Goal: Task Accomplishment & Management: Manage account settings

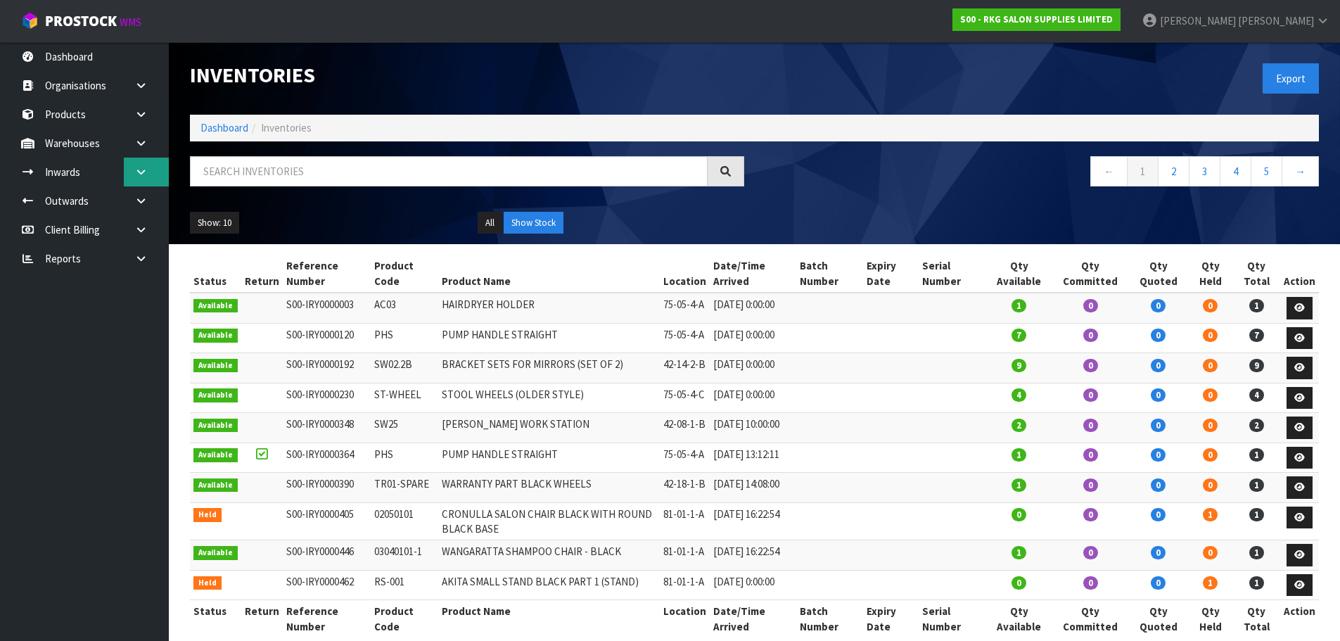
click at [140, 179] on link at bounding box center [146, 172] width 45 height 29
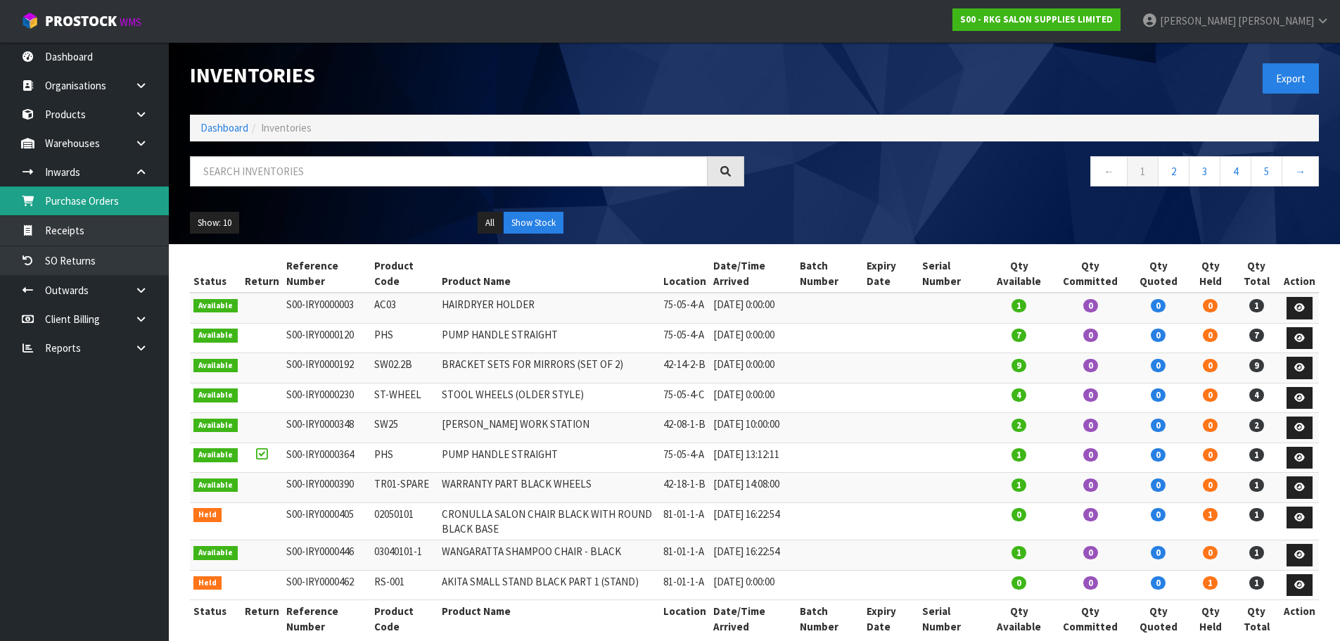
click at [110, 202] on link "Purchase Orders" at bounding box center [84, 200] width 169 height 29
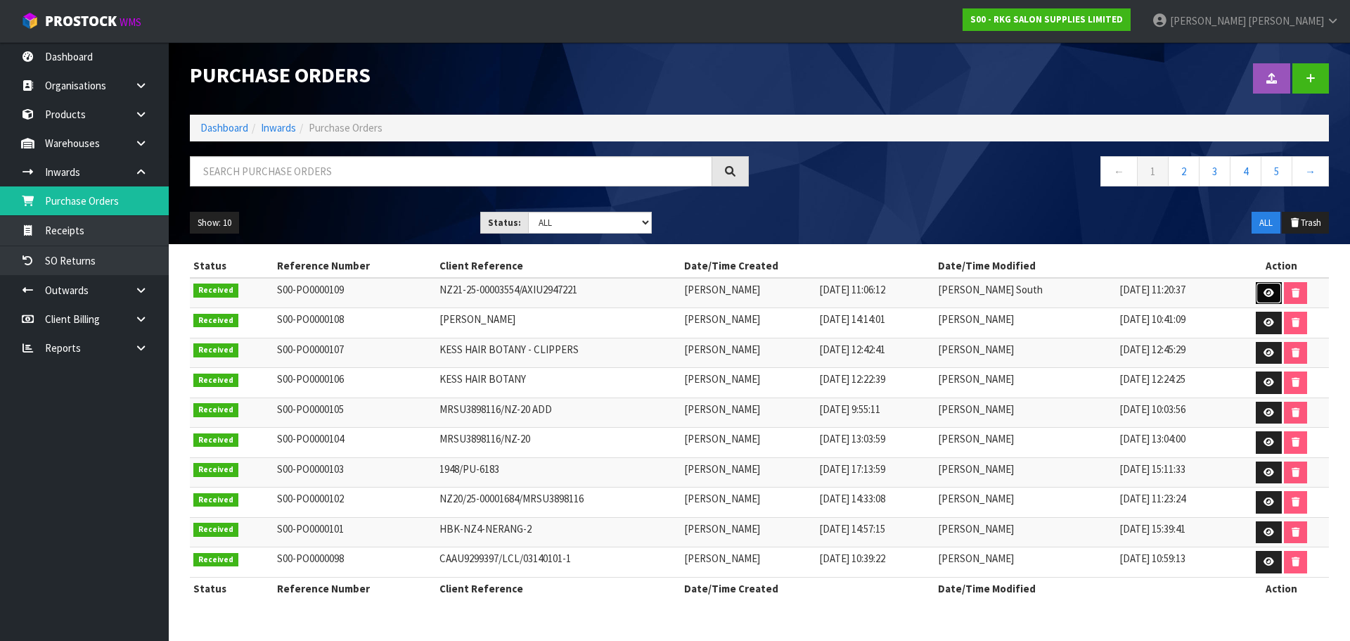
click at [1267, 293] on icon at bounding box center [1269, 292] width 11 height 9
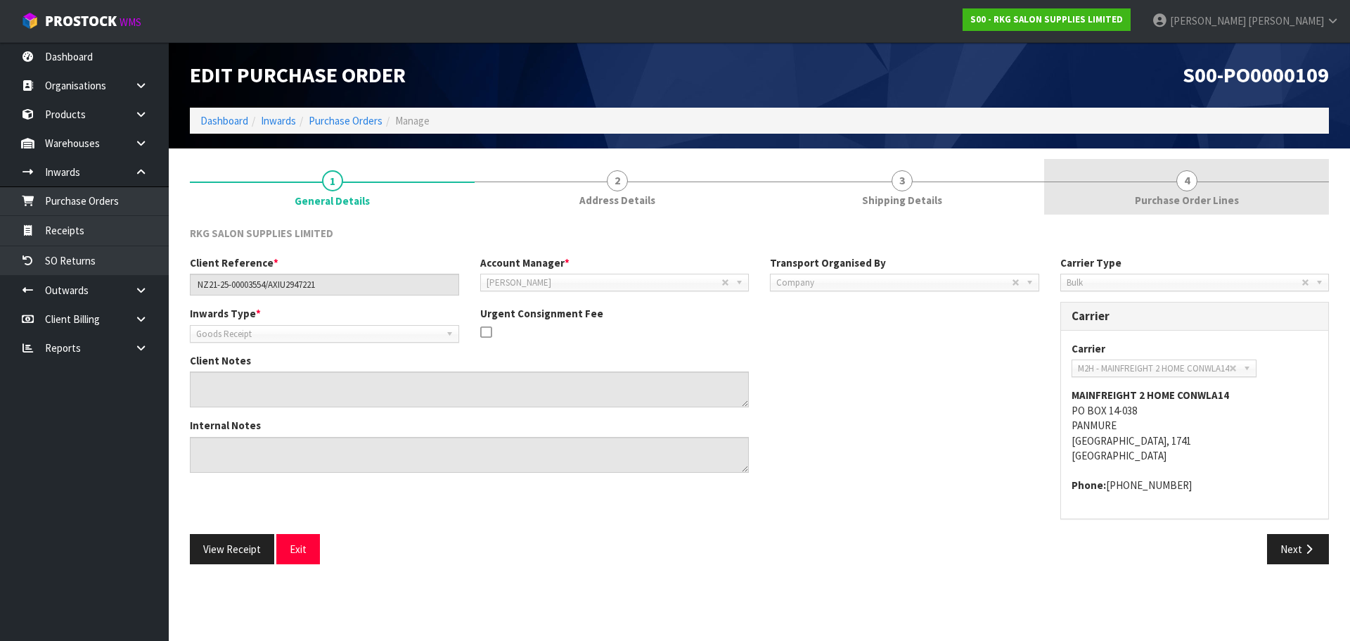
click at [1186, 177] on span "4" at bounding box center [1186, 180] width 21 height 21
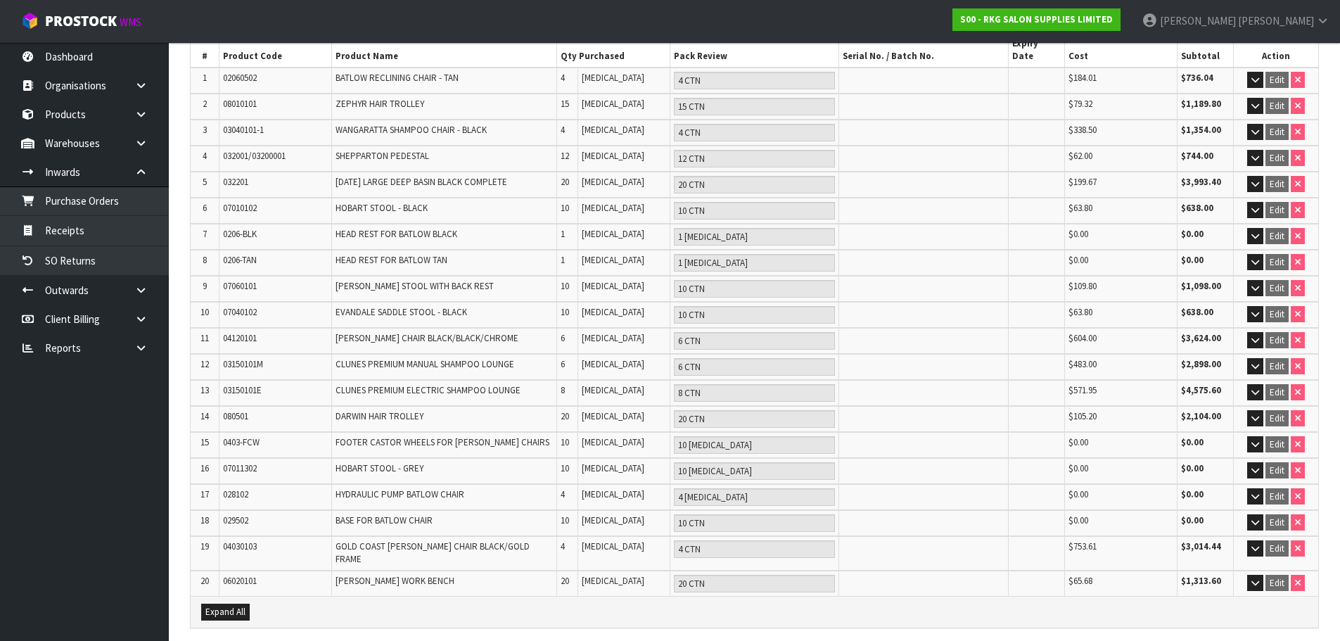
scroll to position [281, 0]
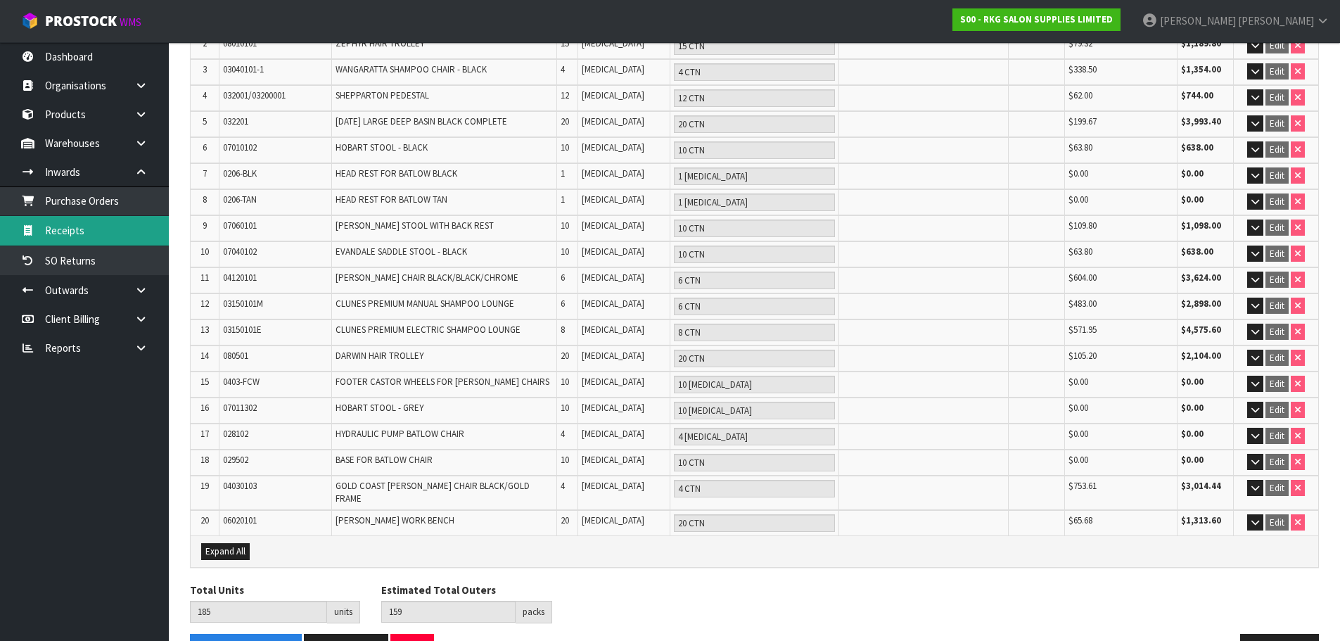
click at [66, 231] on link "Receipts" at bounding box center [84, 230] width 169 height 29
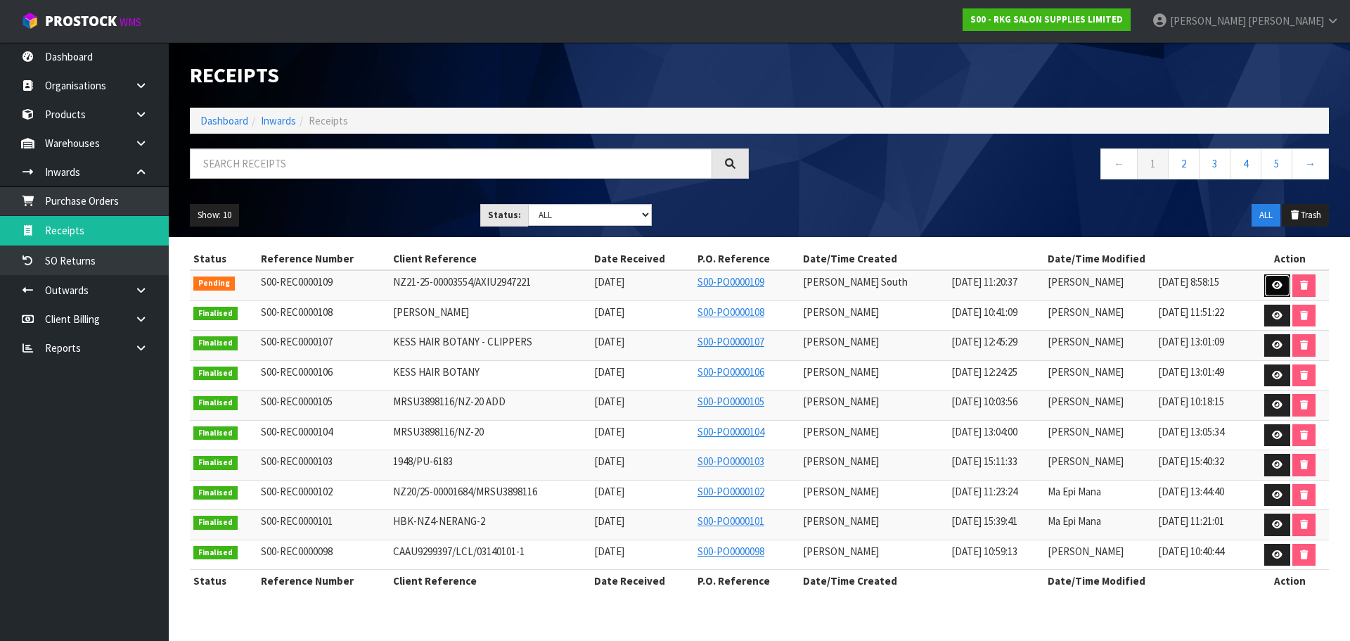
click at [1282, 286] on icon at bounding box center [1277, 285] width 11 height 9
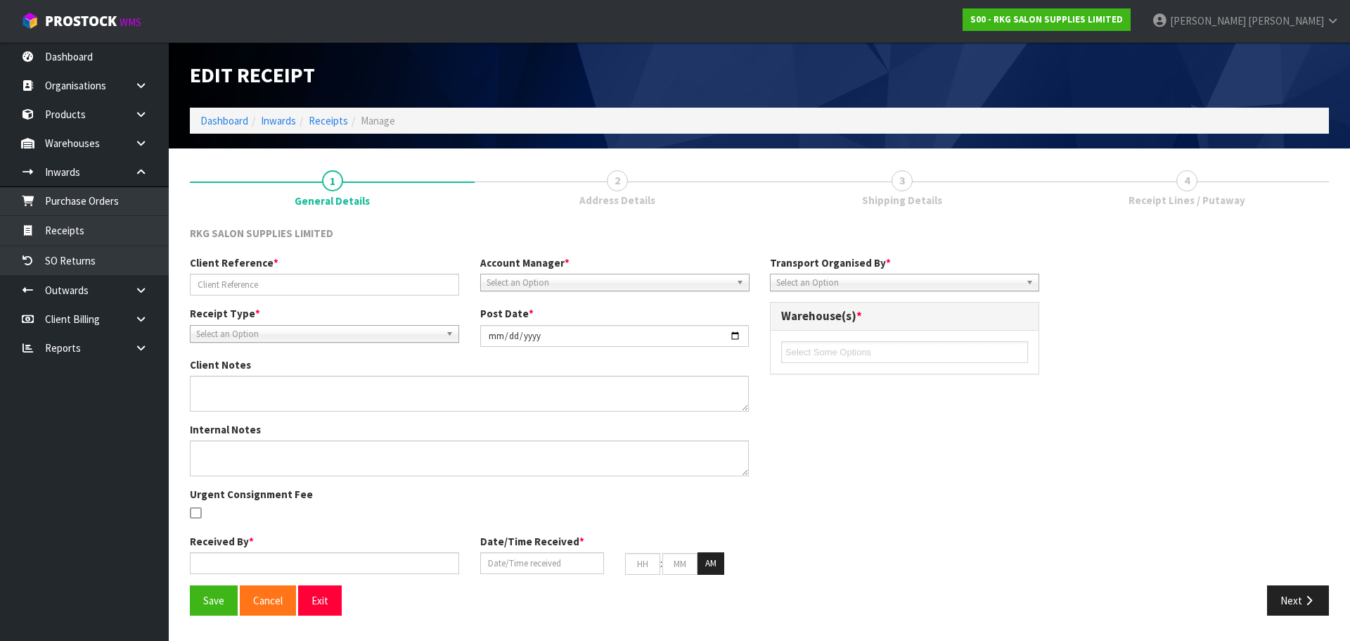
type input "NZ21-25-00003554/AXIU2947221"
type input "[DATE]"
type textarea "CODE 03150101E X 2 UNITS PUT OH HOLD AS PARTS WERE REMOVED AND WAITING FOR REPL…"
type input "[PERSON_NAME] South"
type input "[DATE]"
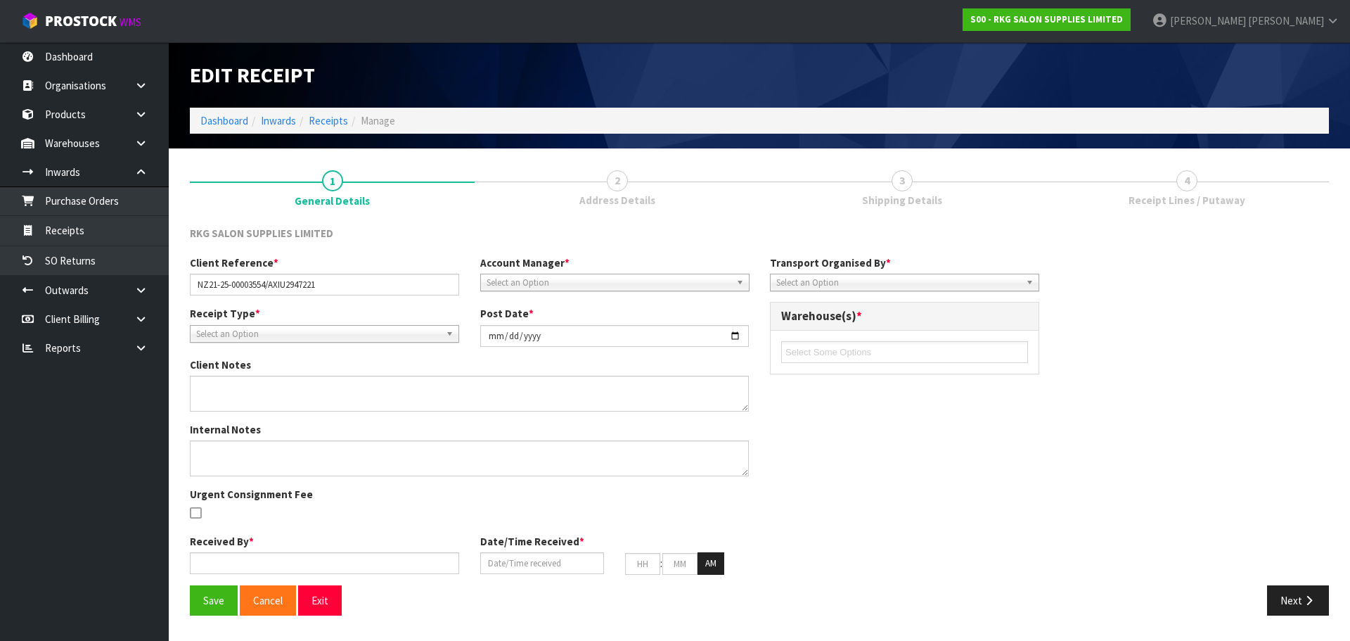
type input "05"
type input "00"
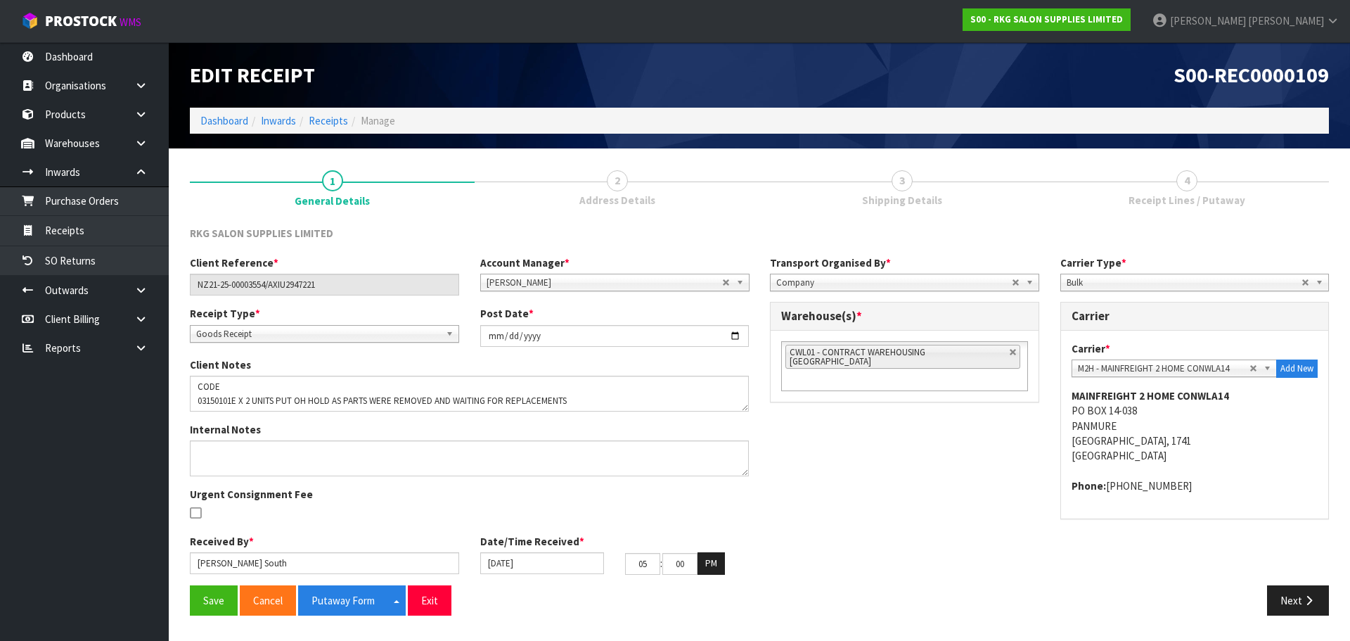
click at [1186, 186] on span "4" at bounding box center [1186, 180] width 21 height 21
click at [1278, 591] on button "Next" at bounding box center [1298, 600] width 62 height 30
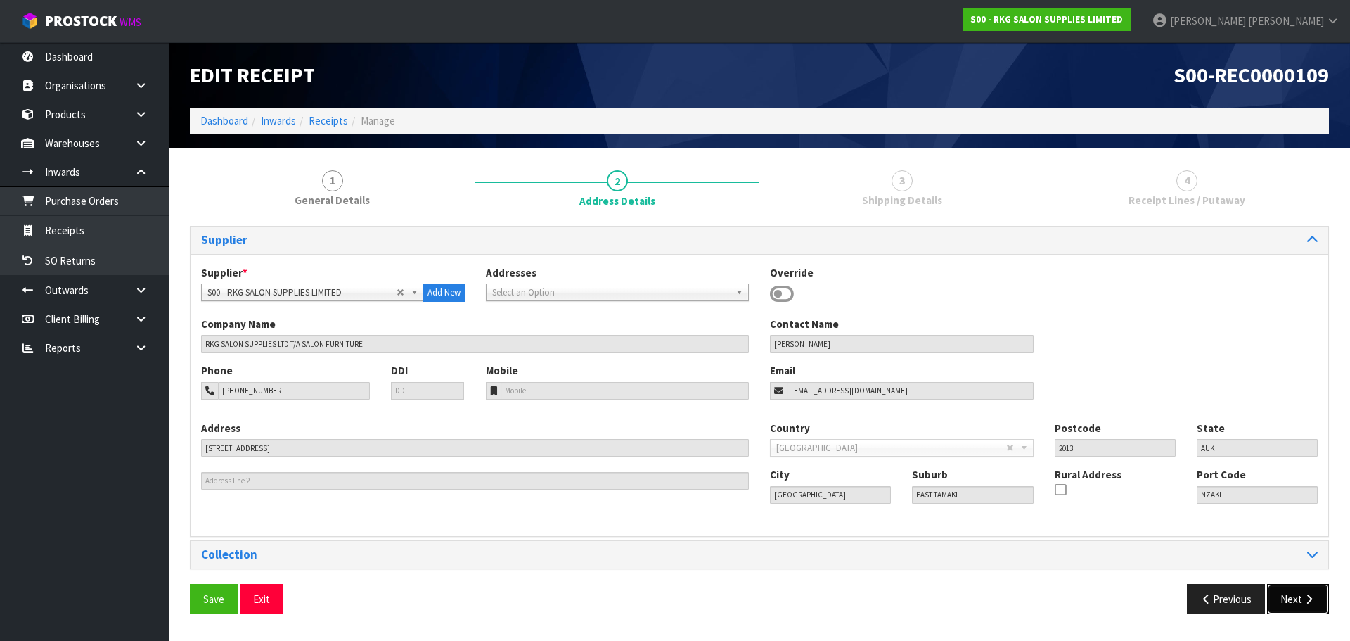
click at [1297, 603] on button "Next" at bounding box center [1298, 599] width 62 height 30
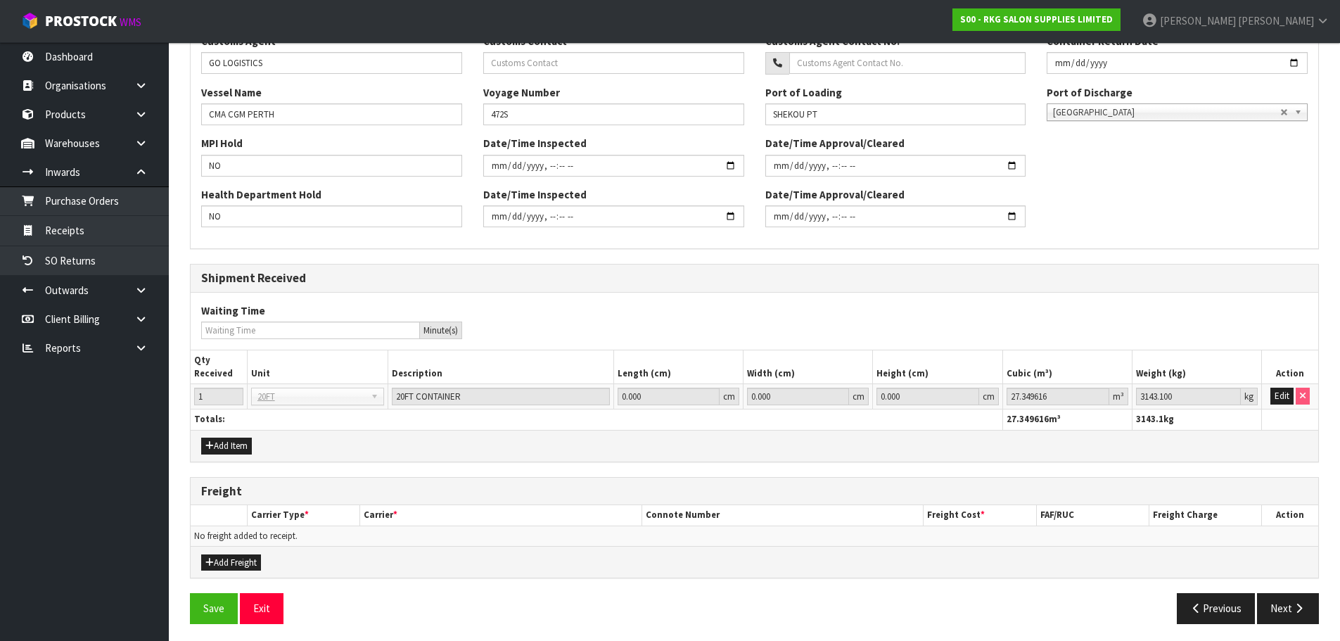
scroll to position [454, 0]
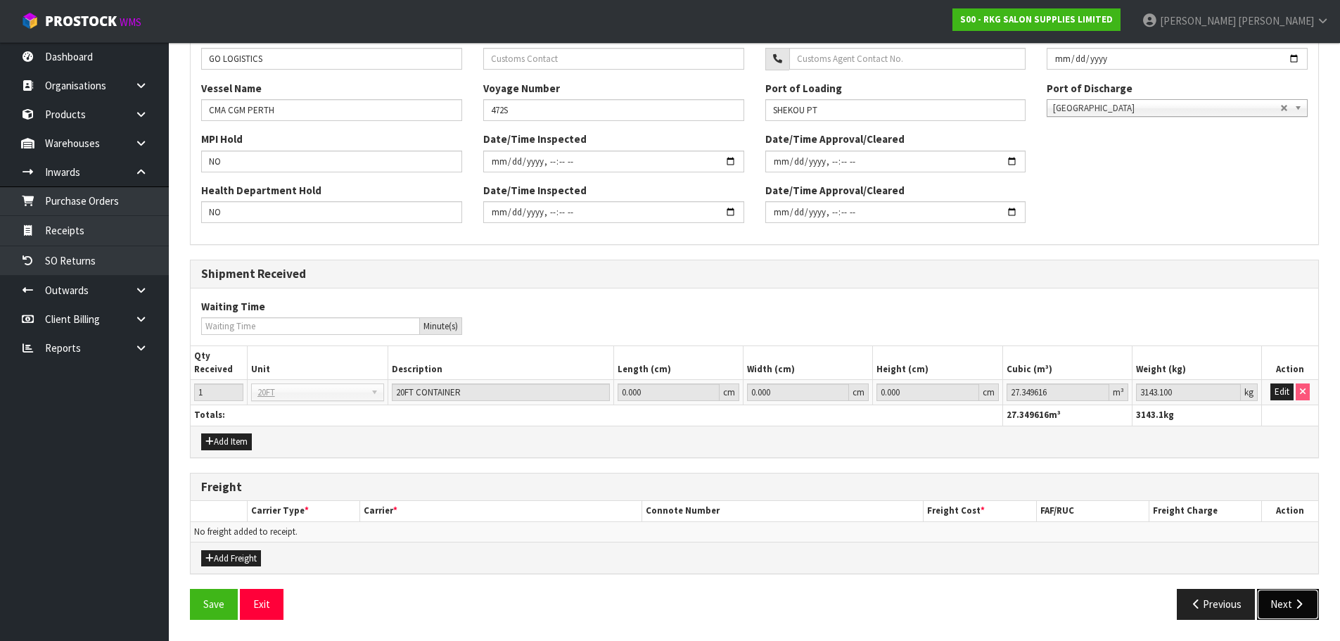
click at [1276, 601] on button "Next" at bounding box center [1288, 604] width 62 height 30
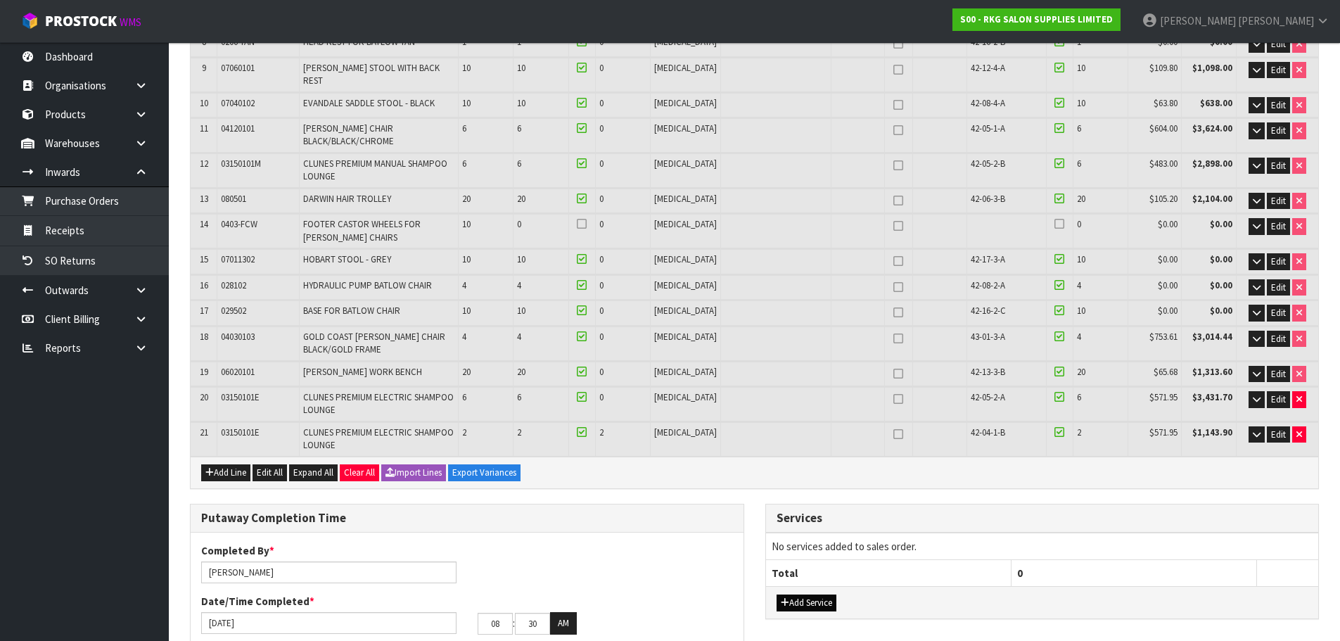
scroll to position [352, 0]
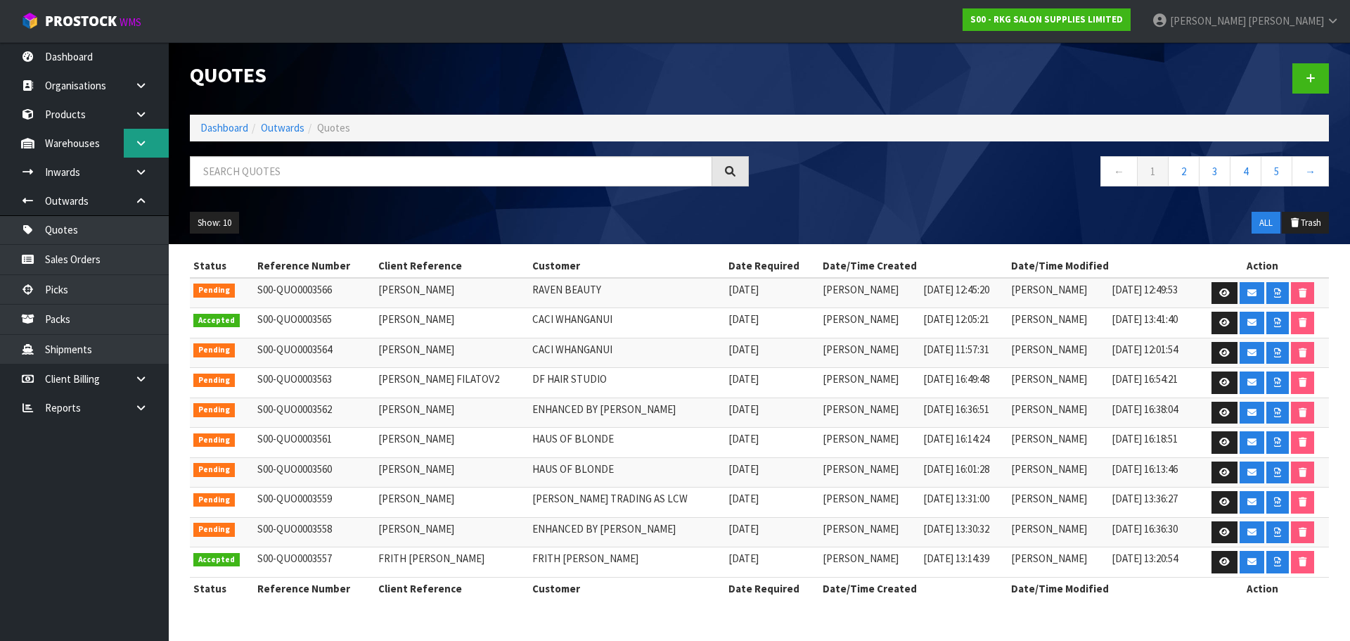
click at [149, 148] on link at bounding box center [146, 143] width 45 height 29
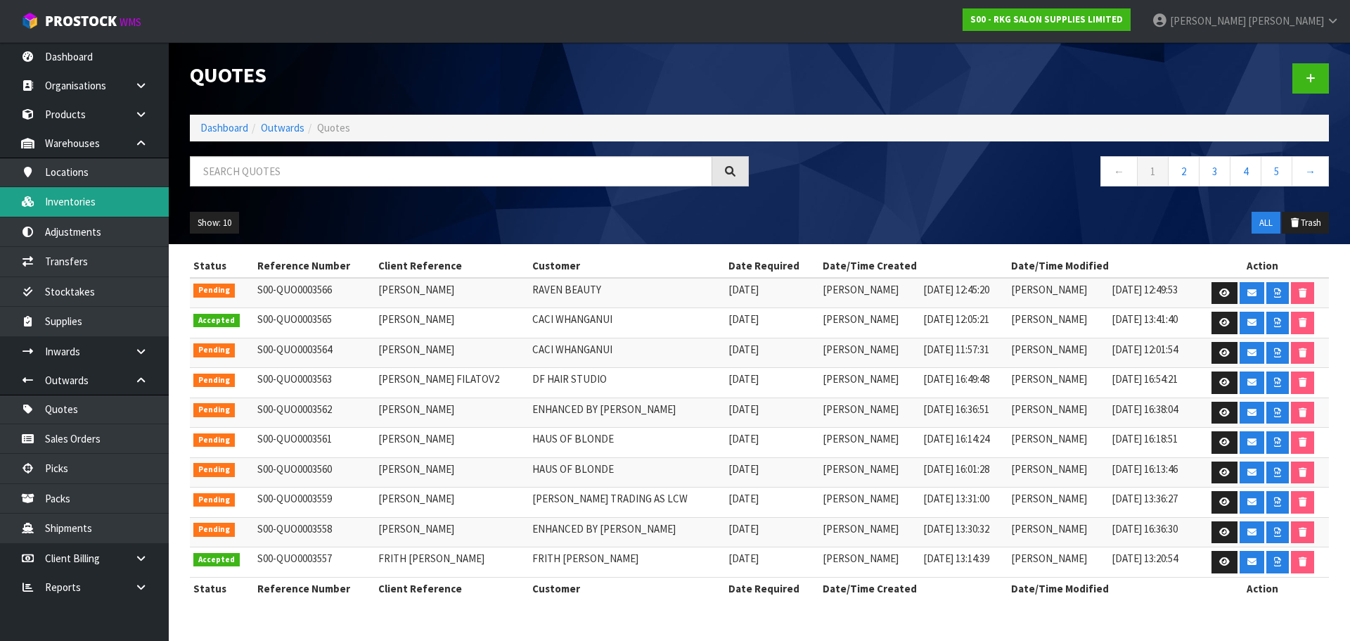
click at [71, 198] on link "Inventories" at bounding box center [84, 201] width 169 height 29
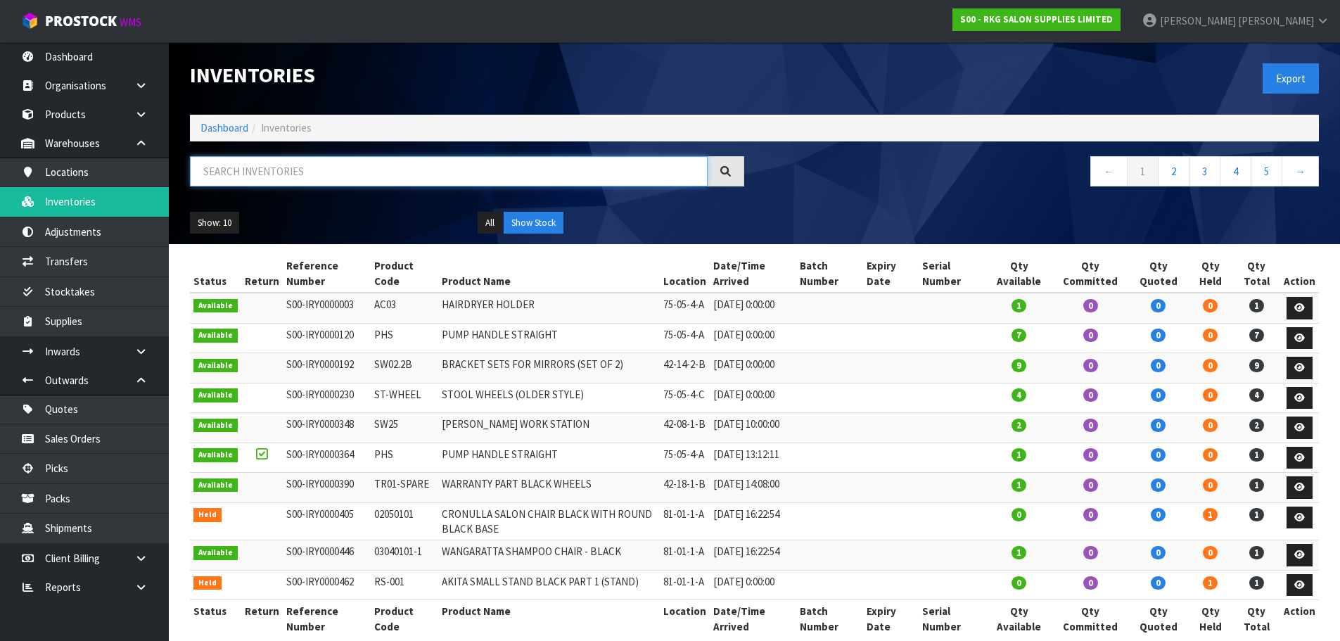
click at [236, 172] on input "text" at bounding box center [449, 171] width 518 height 30
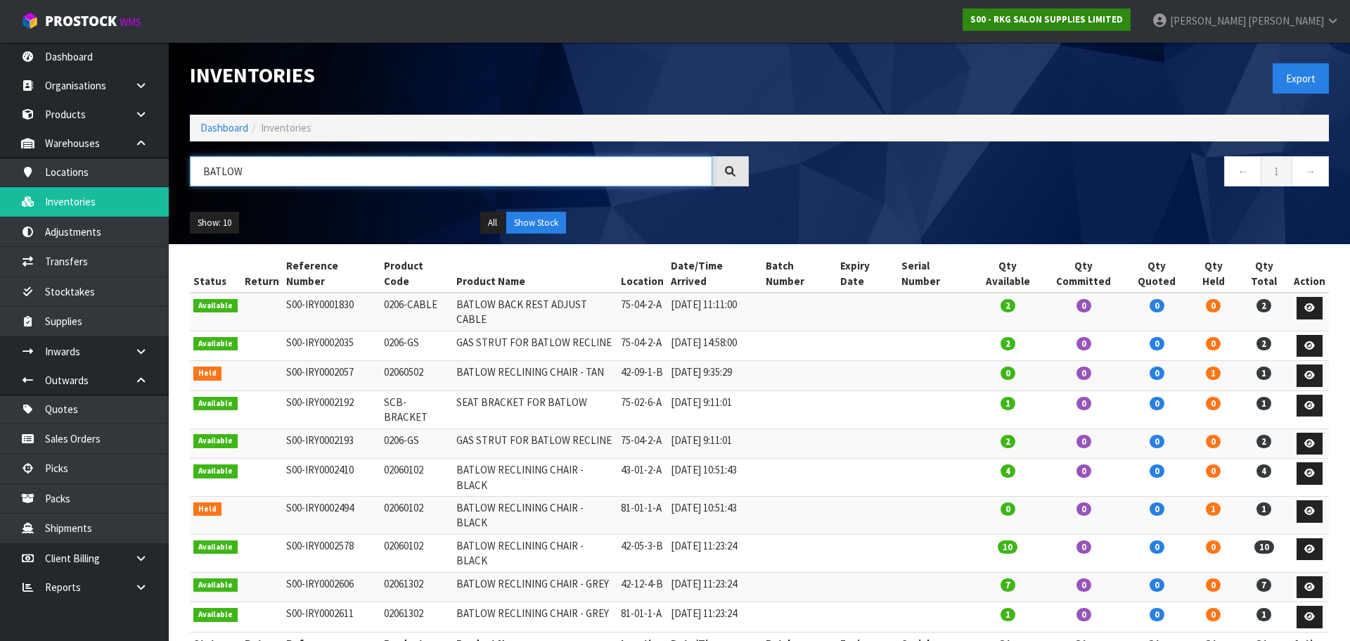
type input "BATLOW"
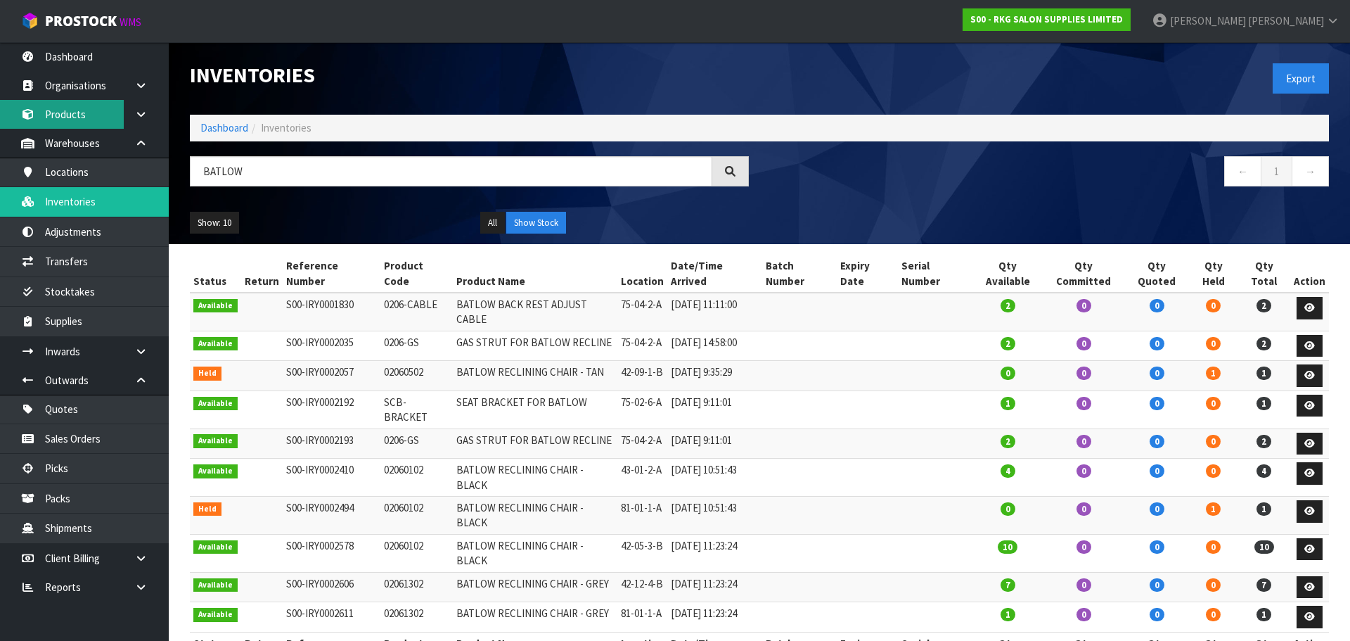
click at [64, 111] on link "Products" at bounding box center [84, 114] width 169 height 29
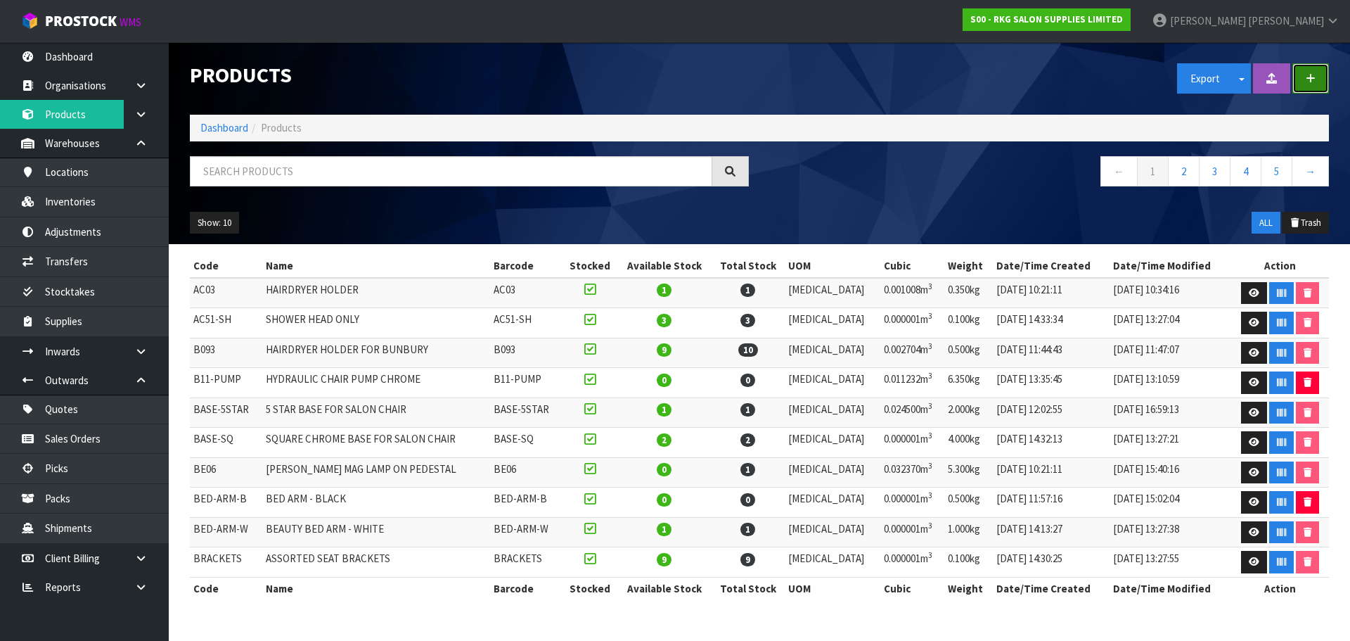
click at [1313, 77] on icon "button" at bounding box center [1311, 78] width 10 height 11
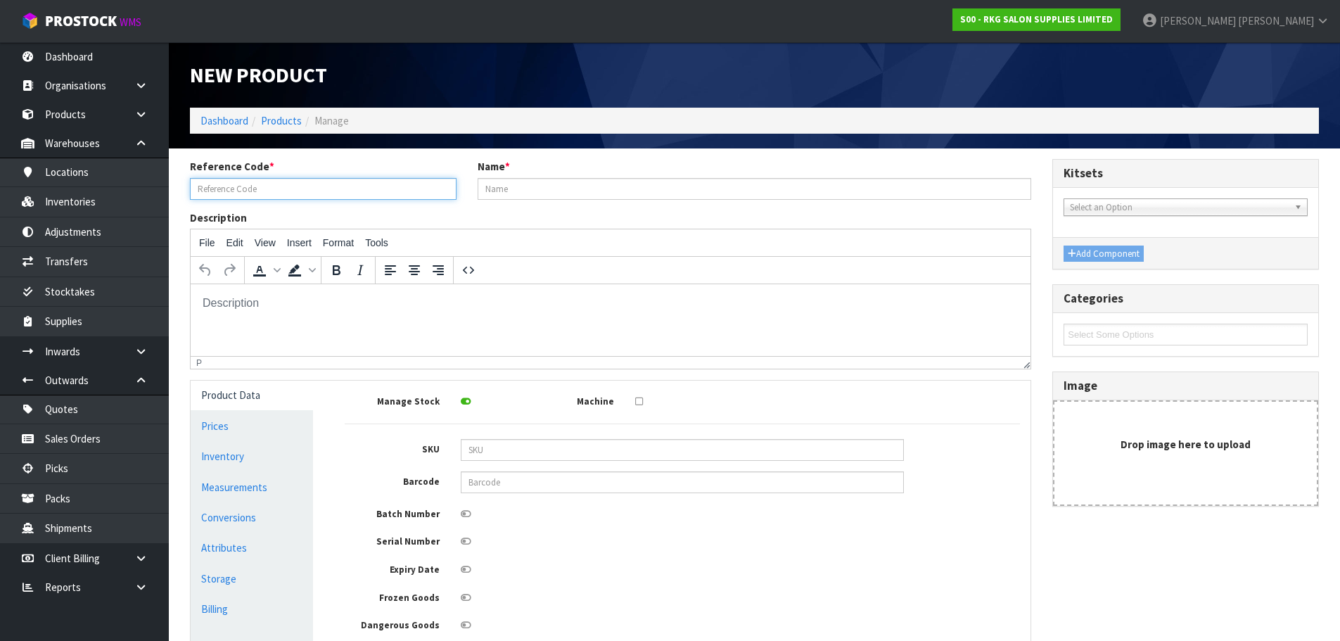
click at [252, 188] on input "text" at bounding box center [323, 189] width 267 height 22
type input "0206-PUSH BUTTON"
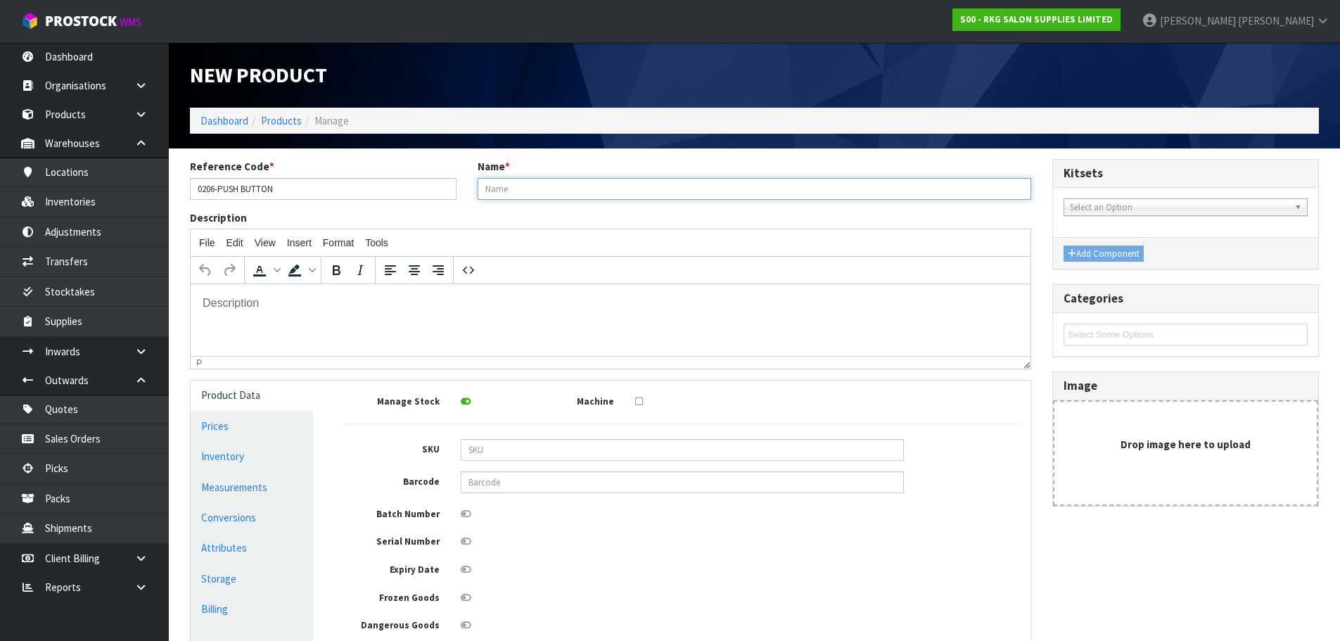
click at [501, 191] on input "text" at bounding box center [754, 189] width 554 height 22
click at [589, 191] on input "BATLOW HEADREST" at bounding box center [754, 189] width 554 height 22
drag, startPoint x: 563, startPoint y: 187, endPoint x: 476, endPoint y: 198, distance: 87.8
click at [476, 198] on div "Name * BATLOW HEADREST PUSH BUTTON" at bounding box center [754, 179] width 575 height 40
click at [556, 184] on input "PUSH BUTTON" at bounding box center [754, 189] width 554 height 22
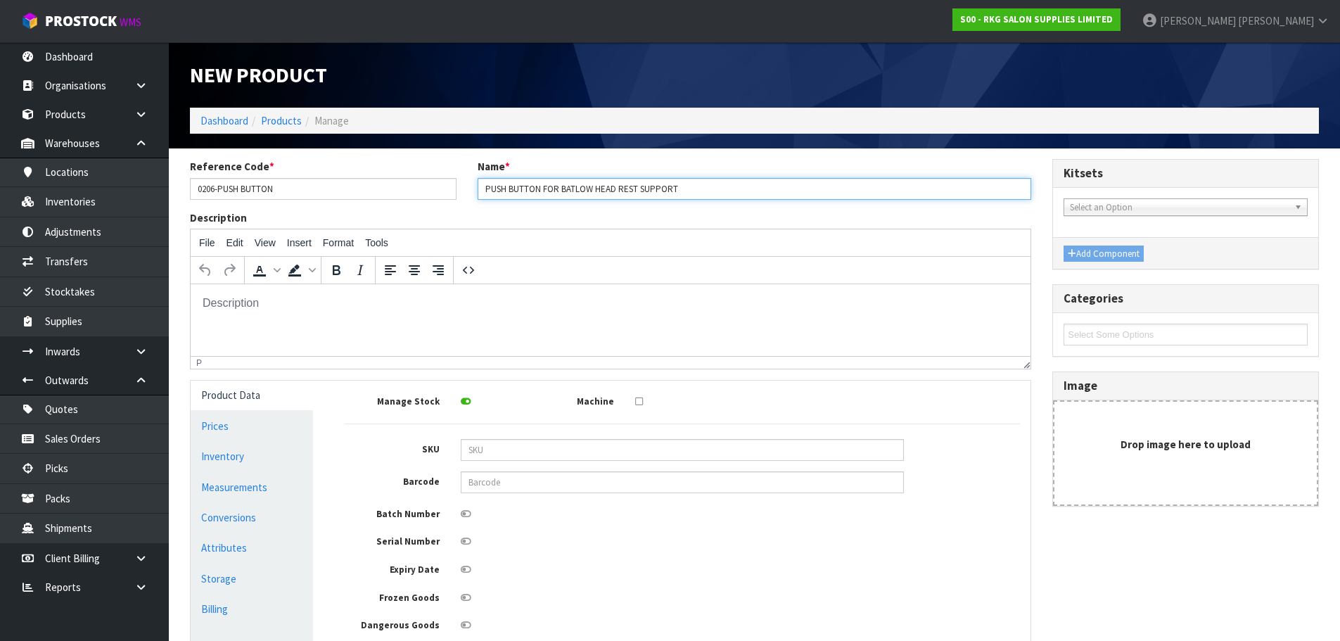
drag, startPoint x: 684, startPoint y: 185, endPoint x: 477, endPoint y: 186, distance: 207.4
click at [477, 186] on input "PUSH BUTTON FOR BATLOW HEAD REST SUPPORT" at bounding box center [754, 189] width 554 height 22
click at [617, 186] on input "PUSH BUTTON FOR BATLOW HEAD REST SUPPORT" at bounding box center [754, 189] width 554 height 22
drag, startPoint x: 641, startPoint y: 186, endPoint x: 684, endPoint y: 189, distance: 43.0
click at [684, 189] on input "PUSH BUTTON FOR BATLOW HEADREST SUPPORT" at bounding box center [754, 189] width 554 height 22
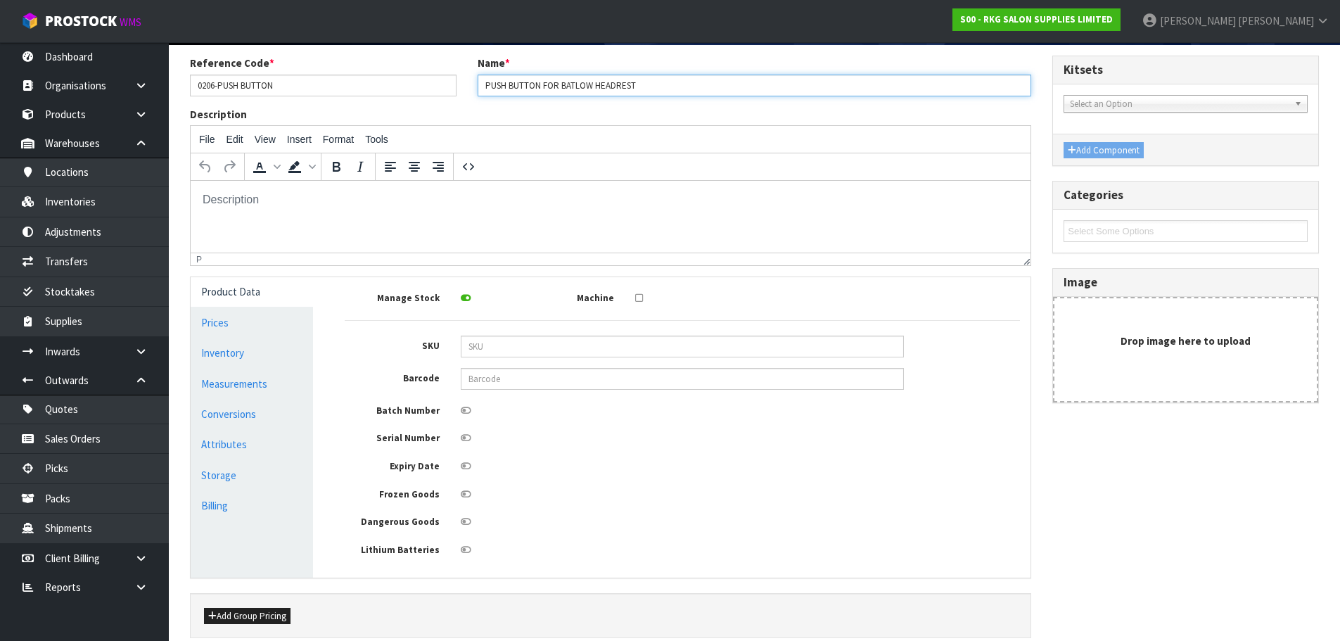
scroll to position [167, 0]
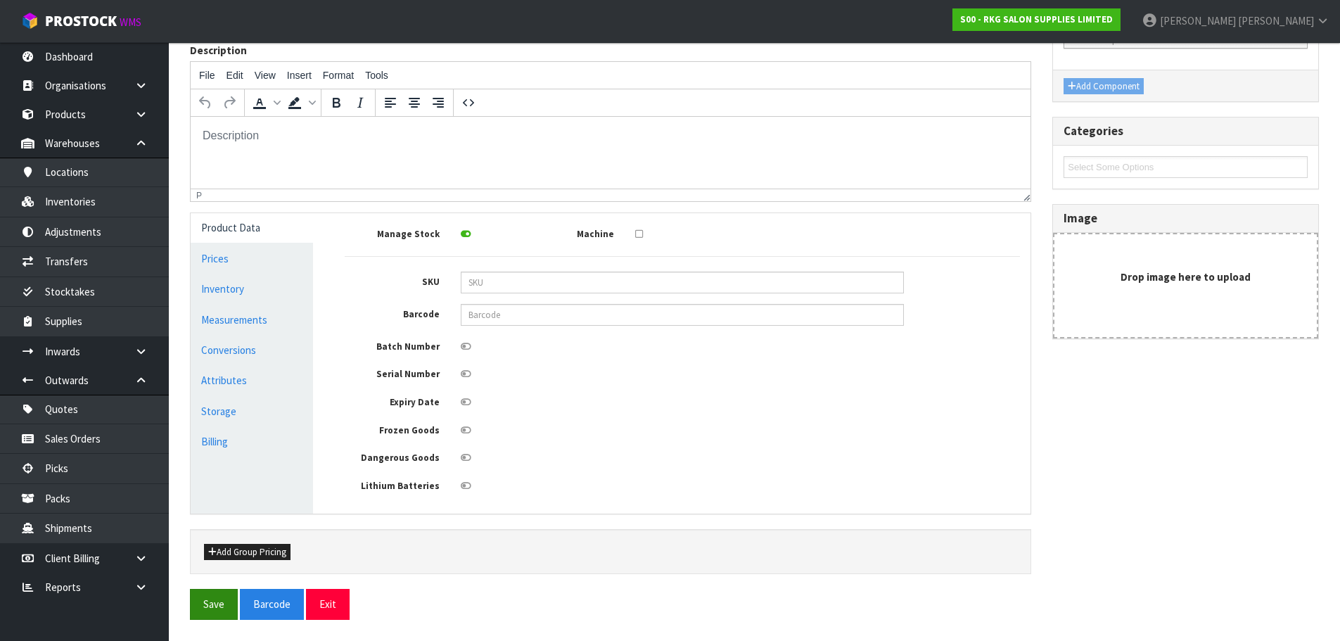
type input "PUSH BUTTON FOR BATLOW HEADREST"
click at [224, 607] on button "Save" at bounding box center [214, 604] width 48 height 30
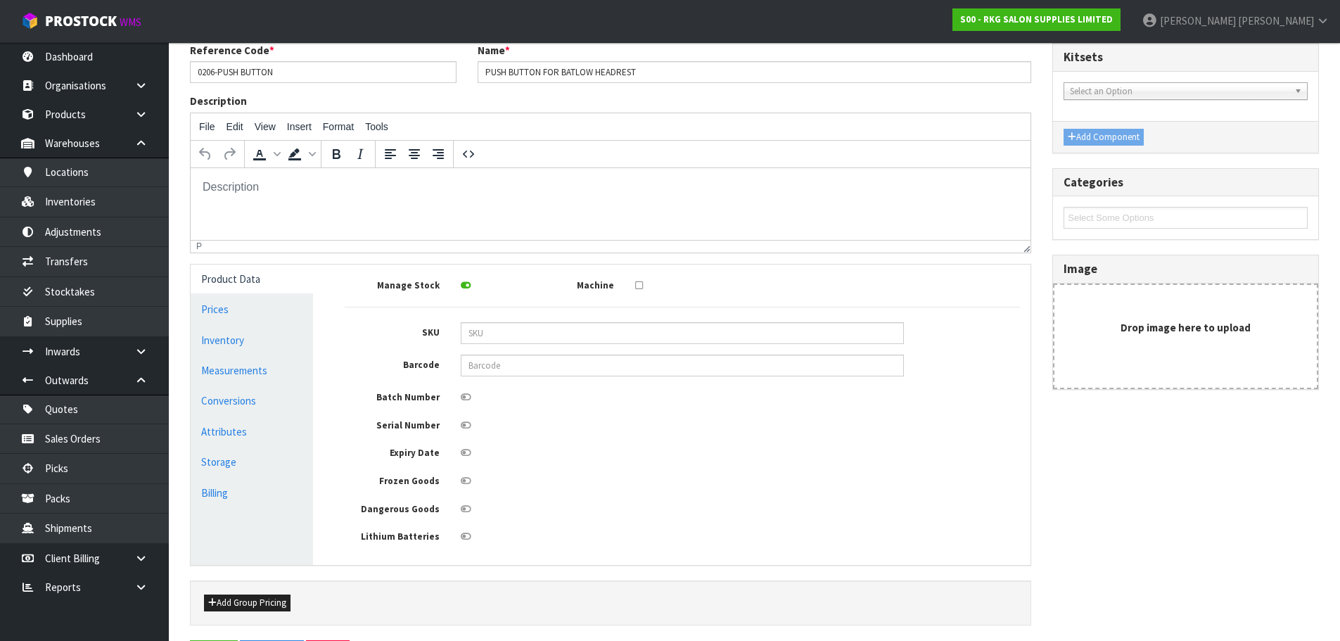
scroll to position [0, 0]
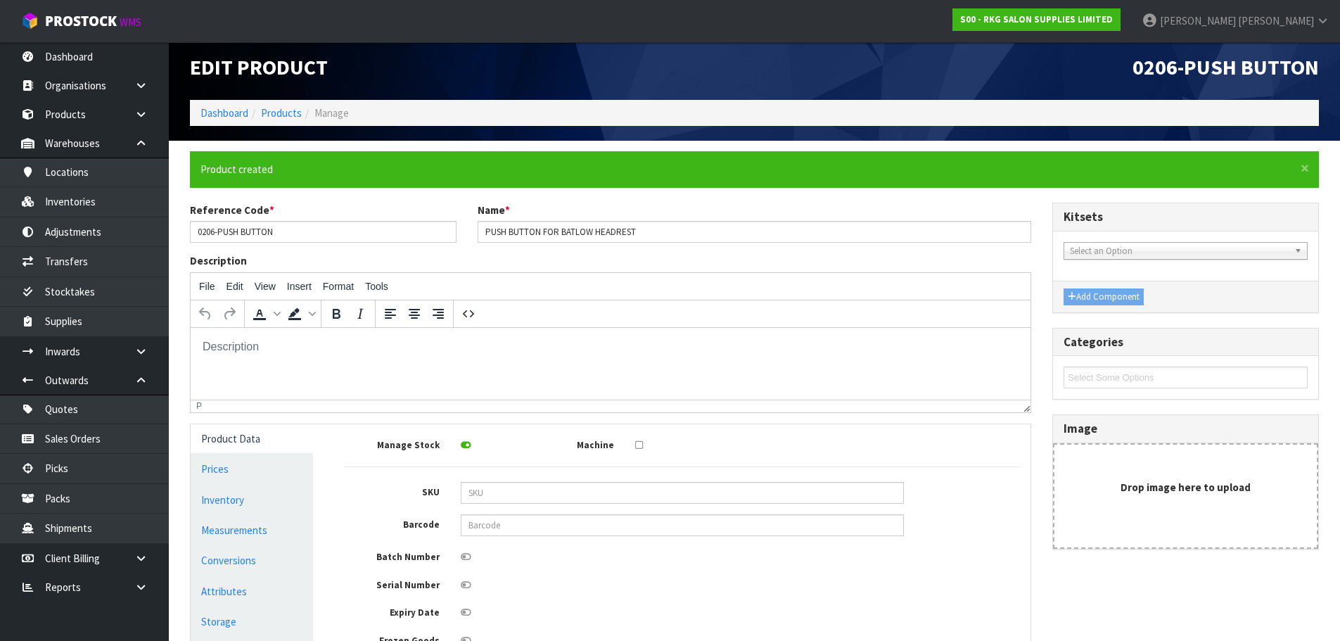
scroll to position [7, 0]
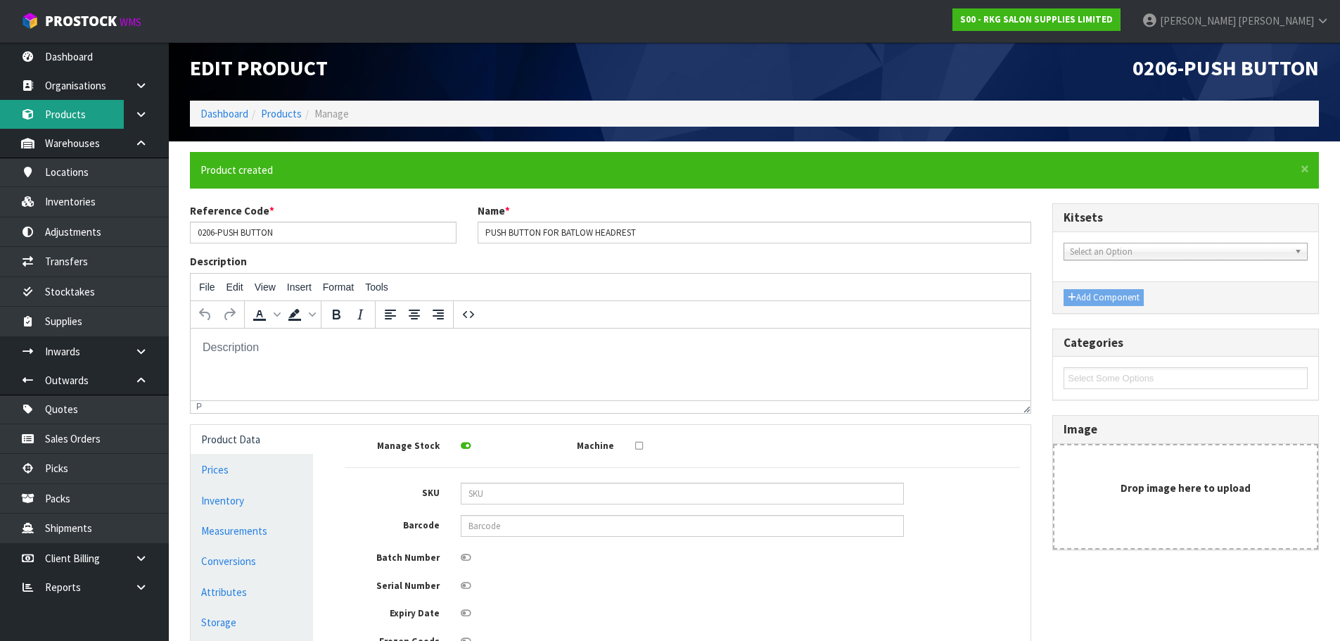
click at [49, 117] on link "Products" at bounding box center [84, 114] width 169 height 29
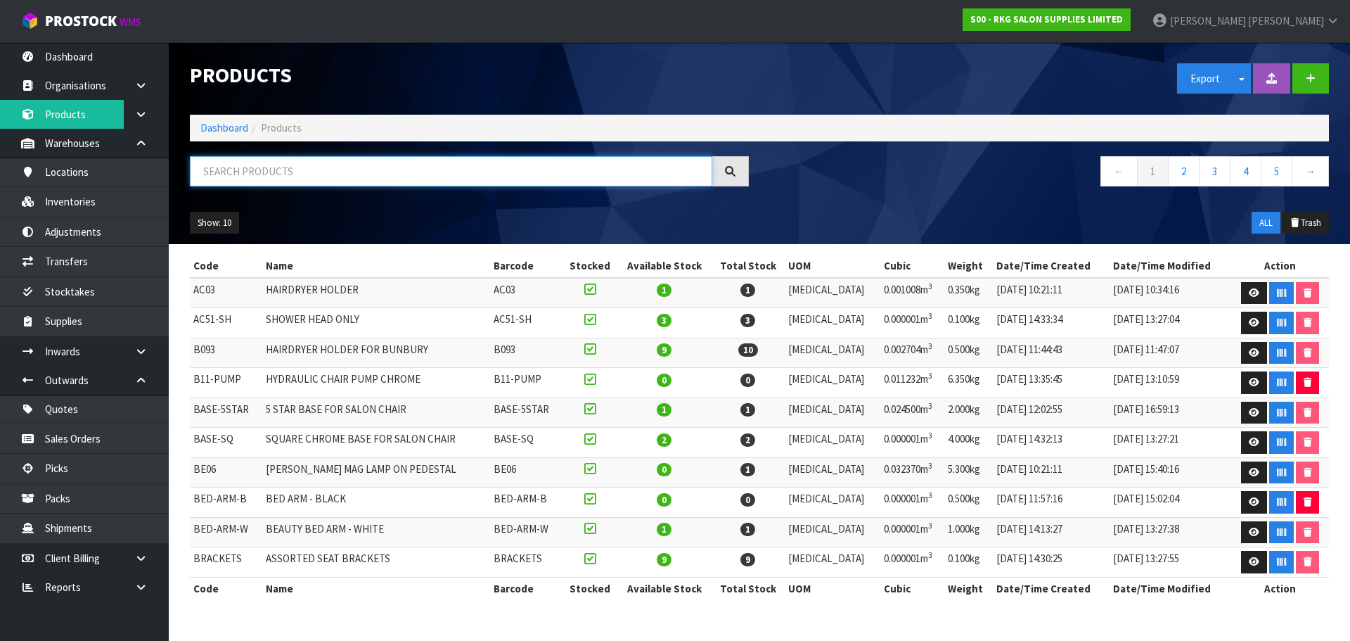
click at [236, 167] on input "text" at bounding box center [451, 171] width 522 height 30
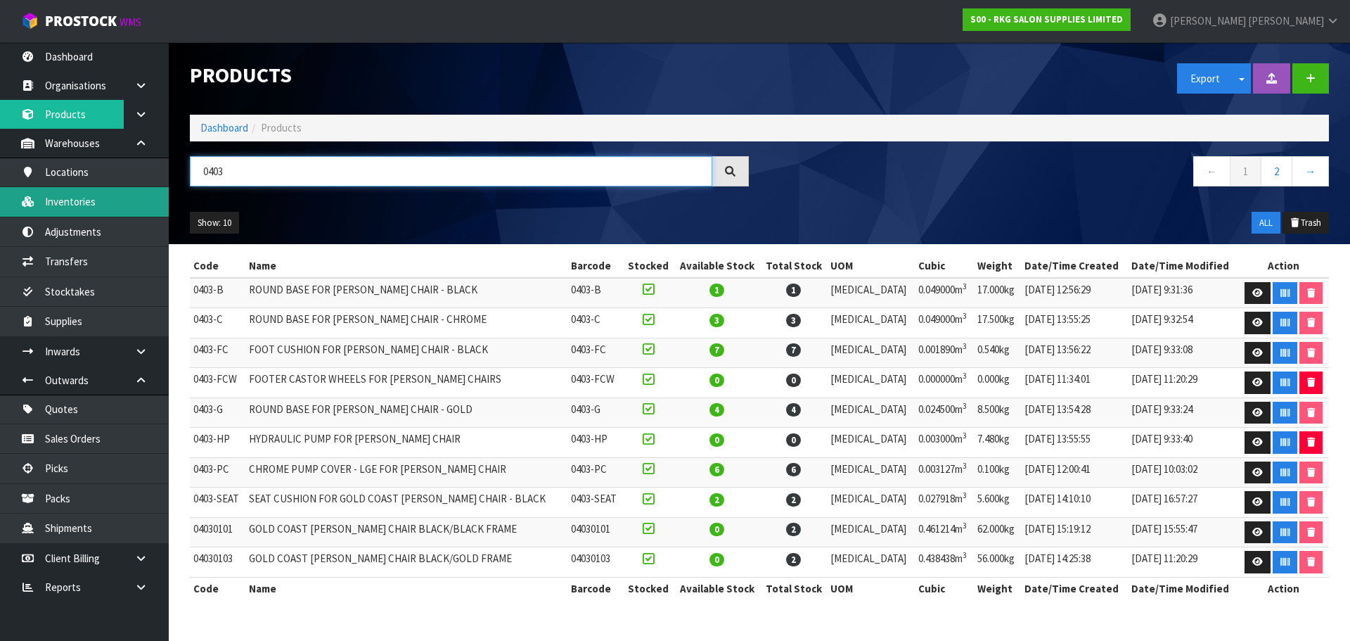
type input "0403"
drag, startPoint x: 73, startPoint y: 199, endPoint x: 115, endPoint y: 192, distance: 42.1
click at [73, 199] on link "Inventories" at bounding box center [84, 201] width 169 height 29
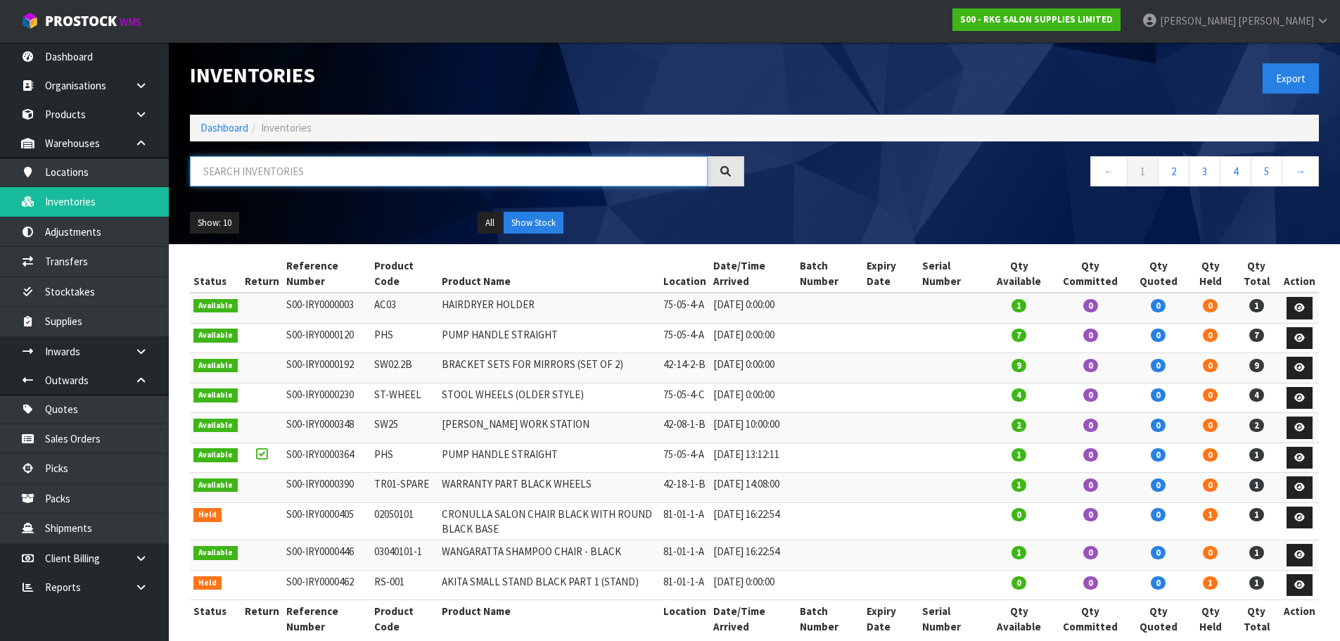
click at [222, 177] on input "text" at bounding box center [449, 171] width 518 height 30
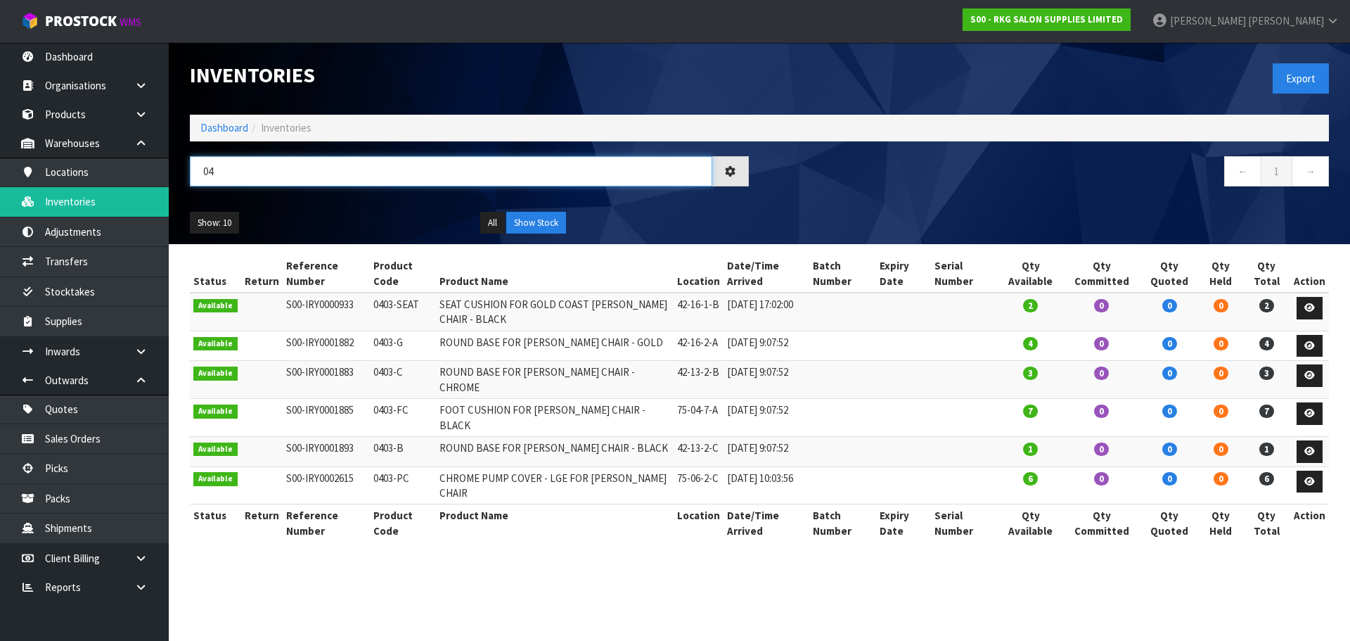
type input "0"
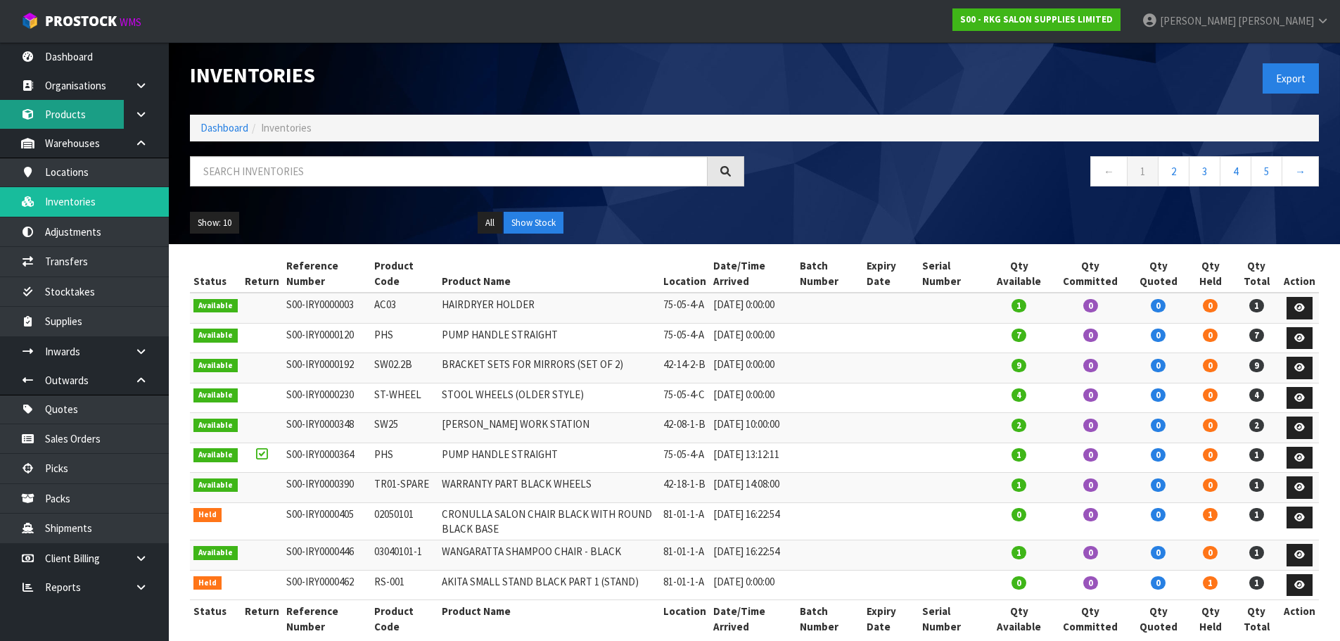
click at [63, 116] on link "Products" at bounding box center [84, 114] width 169 height 29
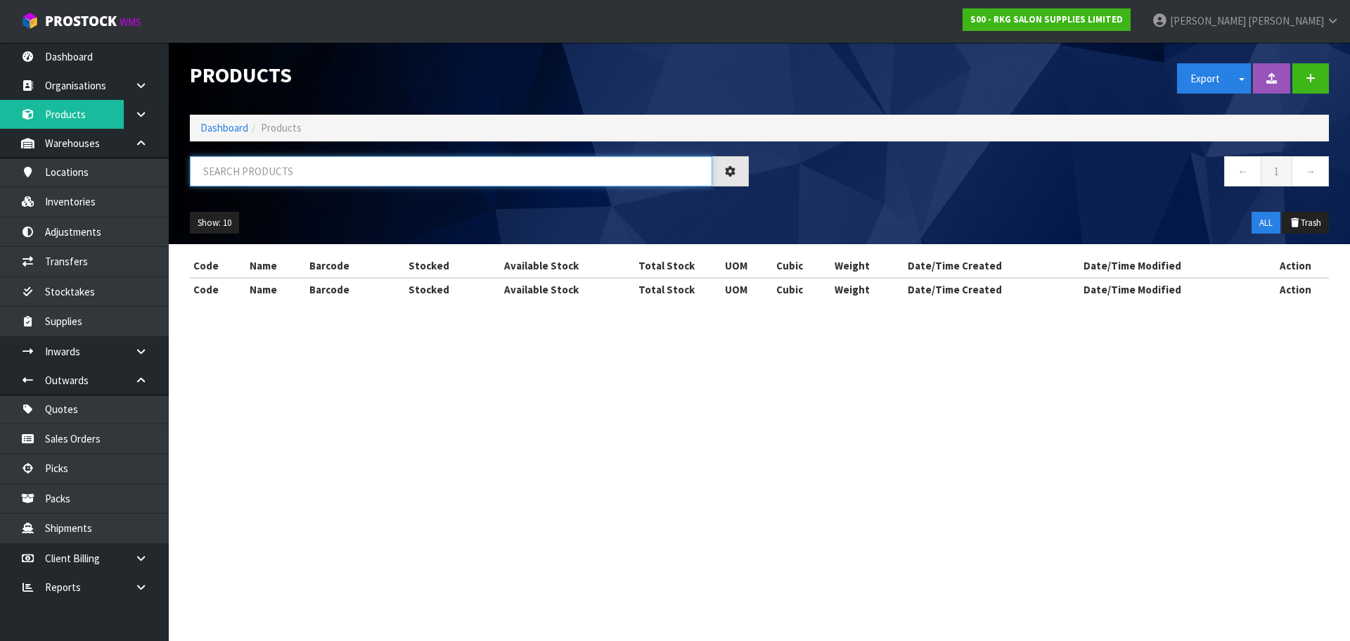
click at [243, 174] on input "text" at bounding box center [451, 171] width 522 height 30
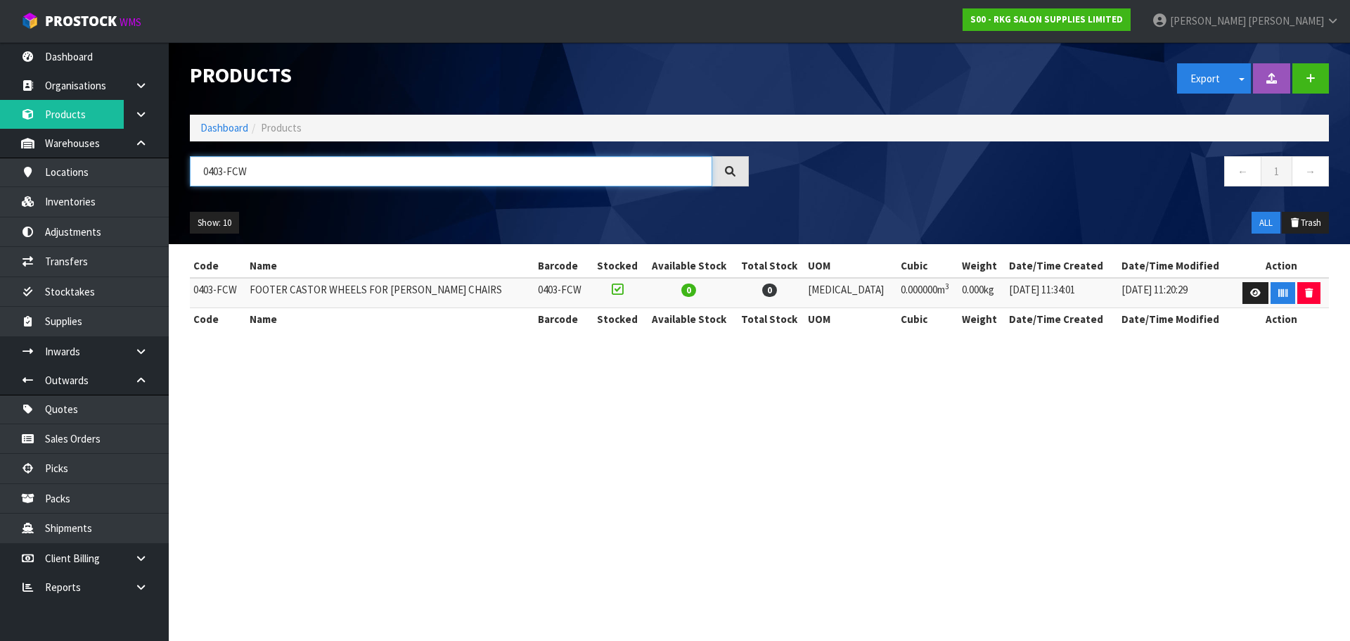
drag, startPoint x: 271, startPoint y: 169, endPoint x: 192, endPoint y: 179, distance: 79.3
click at [192, 179] on input "0403-FCW" at bounding box center [451, 171] width 522 height 30
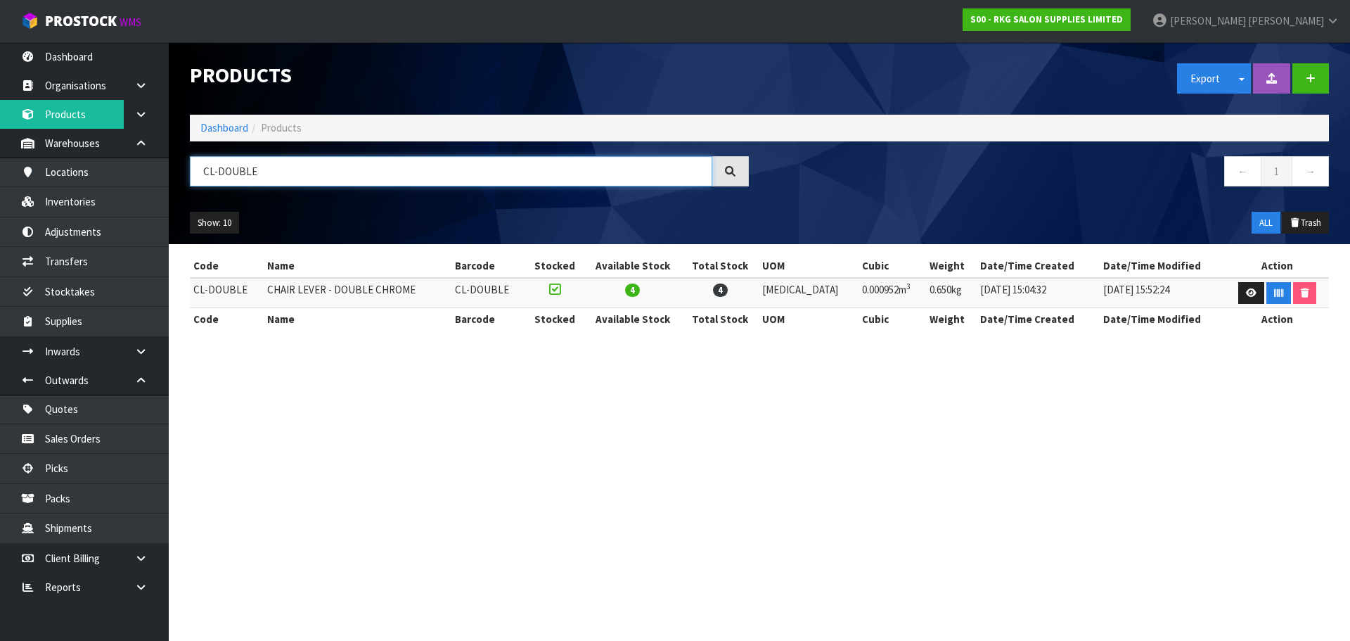
drag, startPoint x: 262, startPoint y: 169, endPoint x: 200, endPoint y: 175, distance: 61.5
click at [200, 175] on input "CL-DOUBLE" at bounding box center [451, 171] width 522 height 30
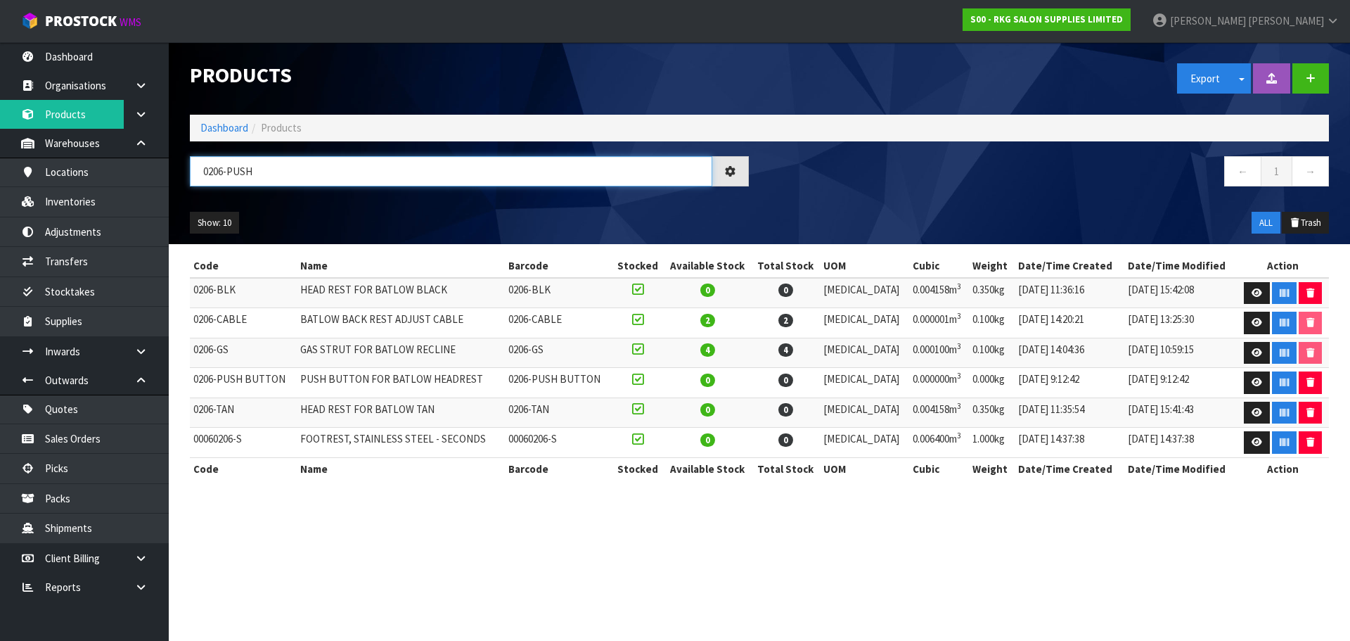
type input "0206-PUSH"
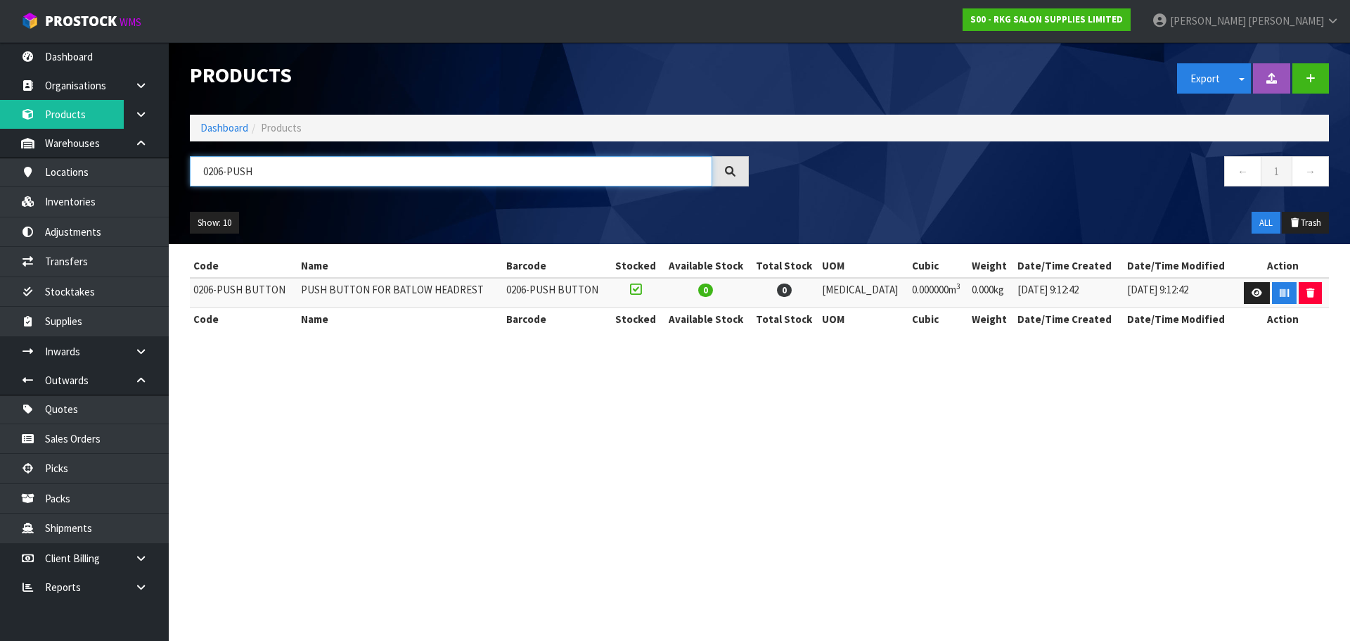
drag, startPoint x: 267, startPoint y: 172, endPoint x: 198, endPoint y: 177, distance: 68.4
click at [198, 177] on input "0206-PUSH" at bounding box center [451, 171] width 522 height 30
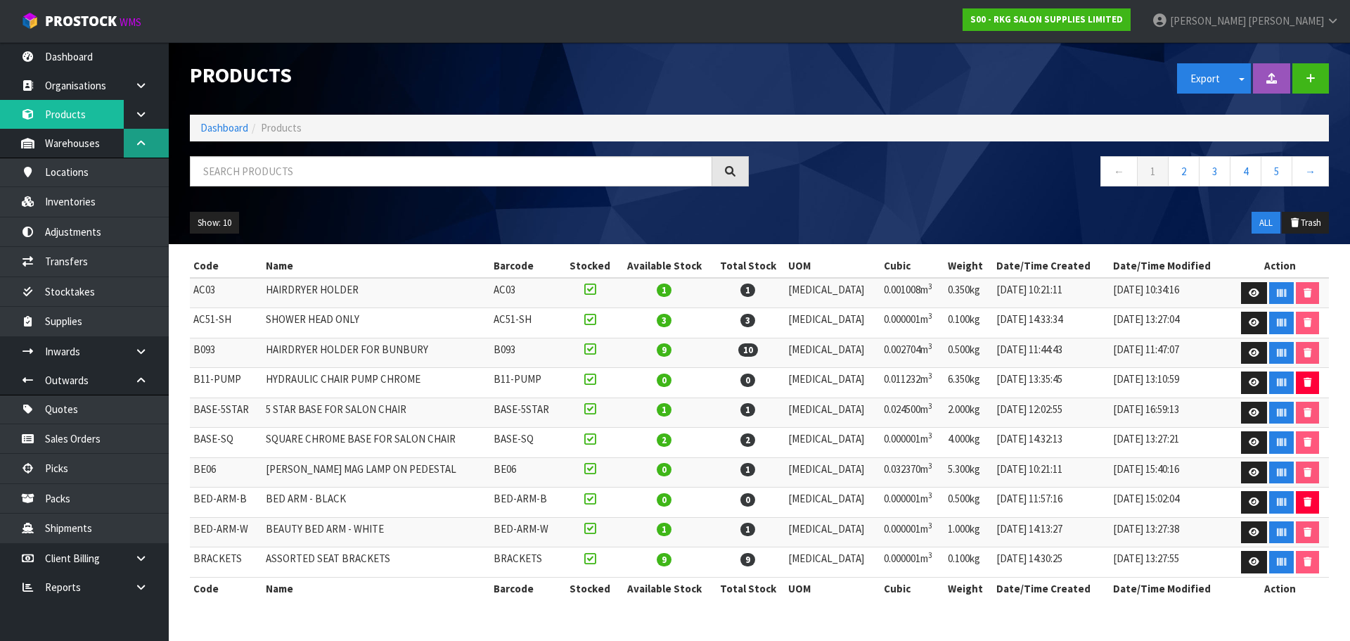
click at [143, 144] on icon at bounding box center [140, 143] width 13 height 11
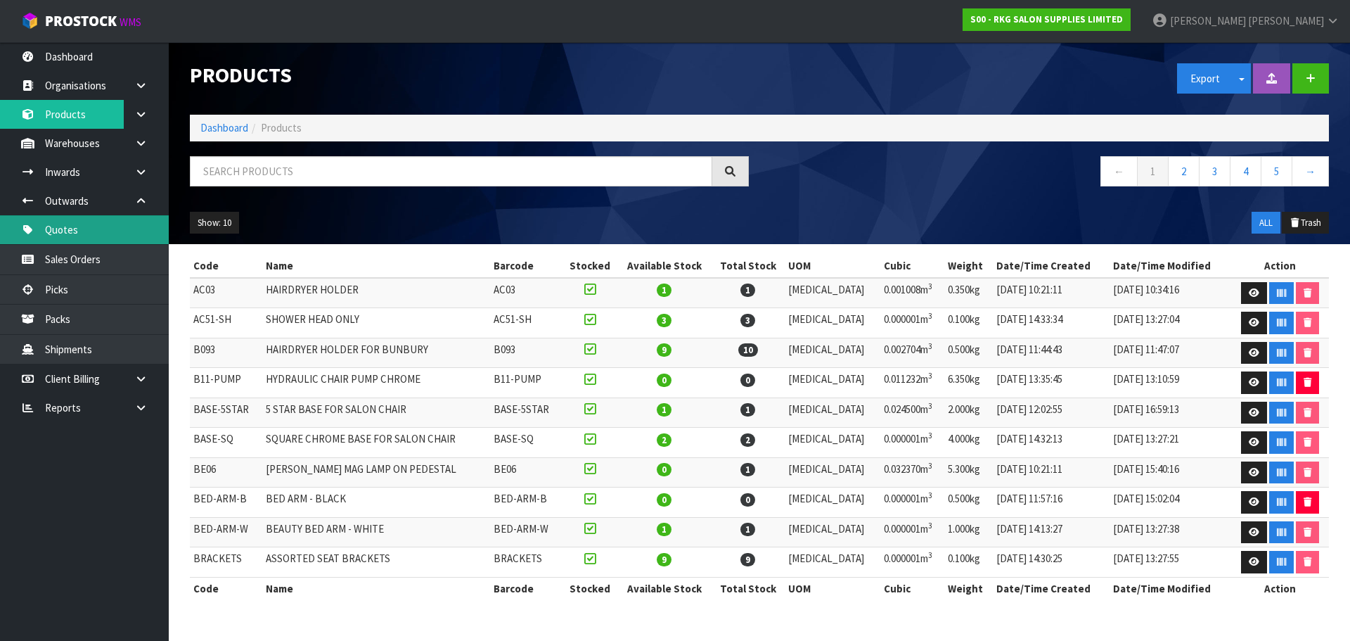
click at [62, 236] on link "Quotes" at bounding box center [84, 229] width 169 height 29
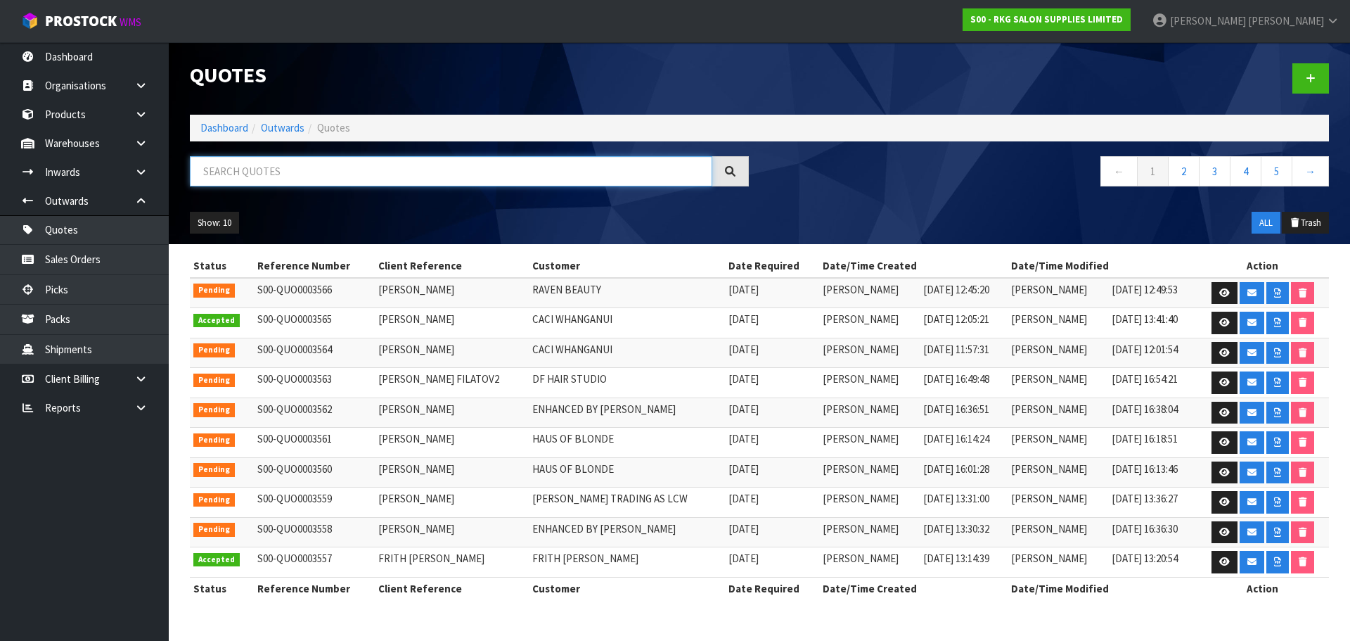
click at [224, 176] on input "text" at bounding box center [451, 171] width 522 height 30
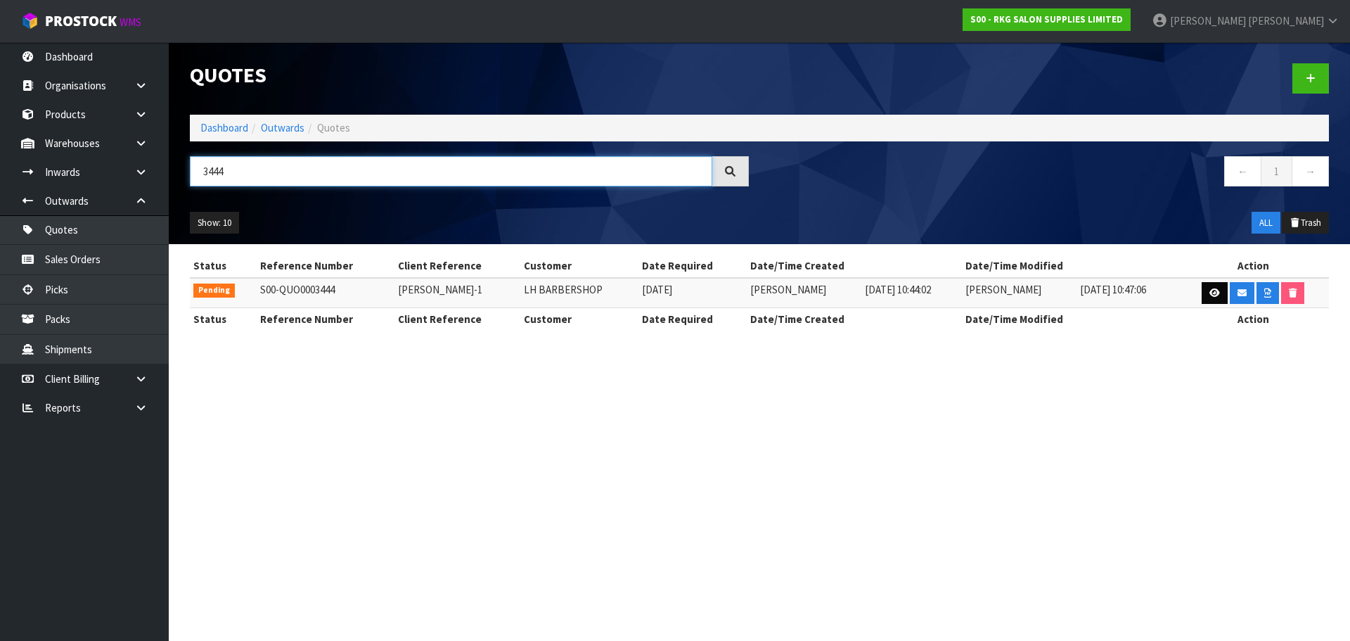
type input "3444"
click at [1212, 295] on icon at bounding box center [1214, 292] width 11 height 9
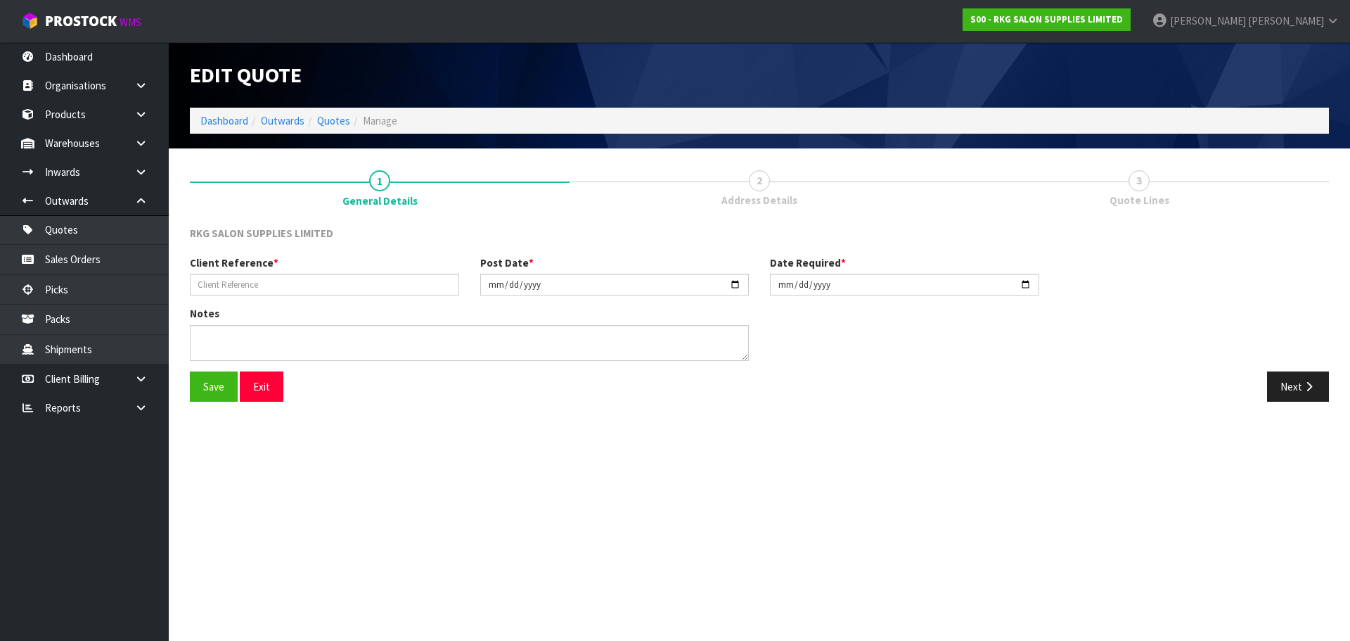
type input "LEANDRO HERRARA-1"
type input "2025-08-04"
type textarea "GENERAL FREIGHT"
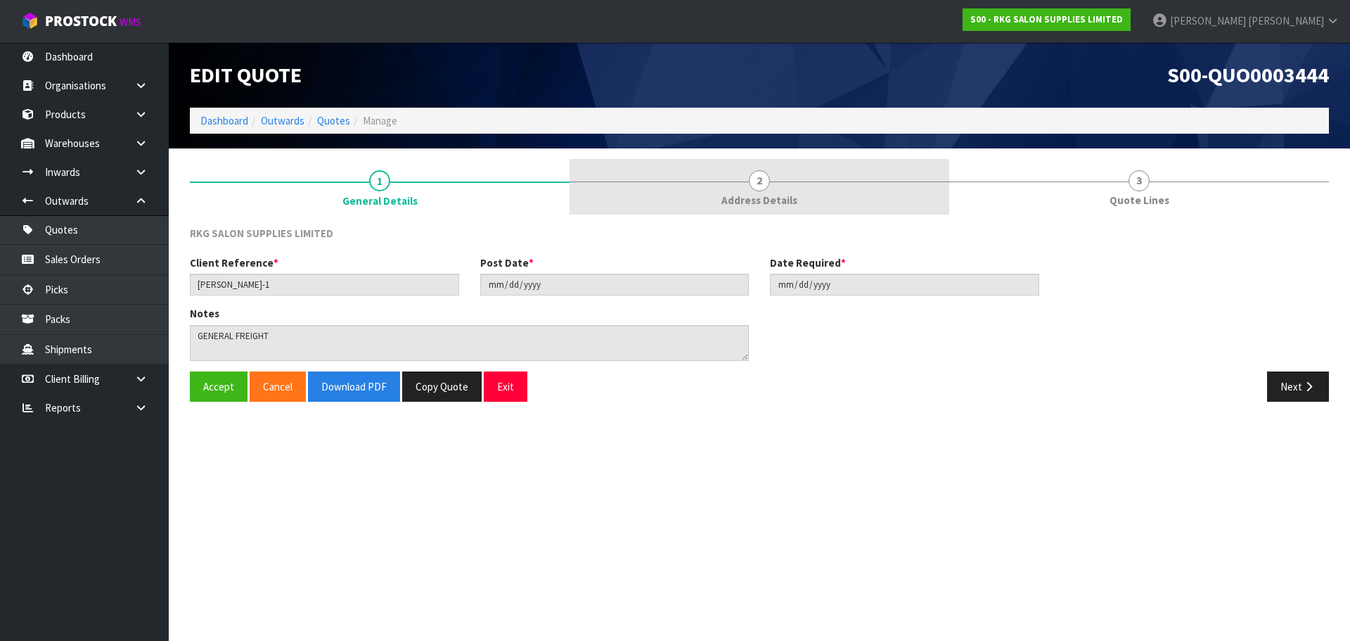
click at [755, 181] on span "2" at bounding box center [759, 180] width 21 height 21
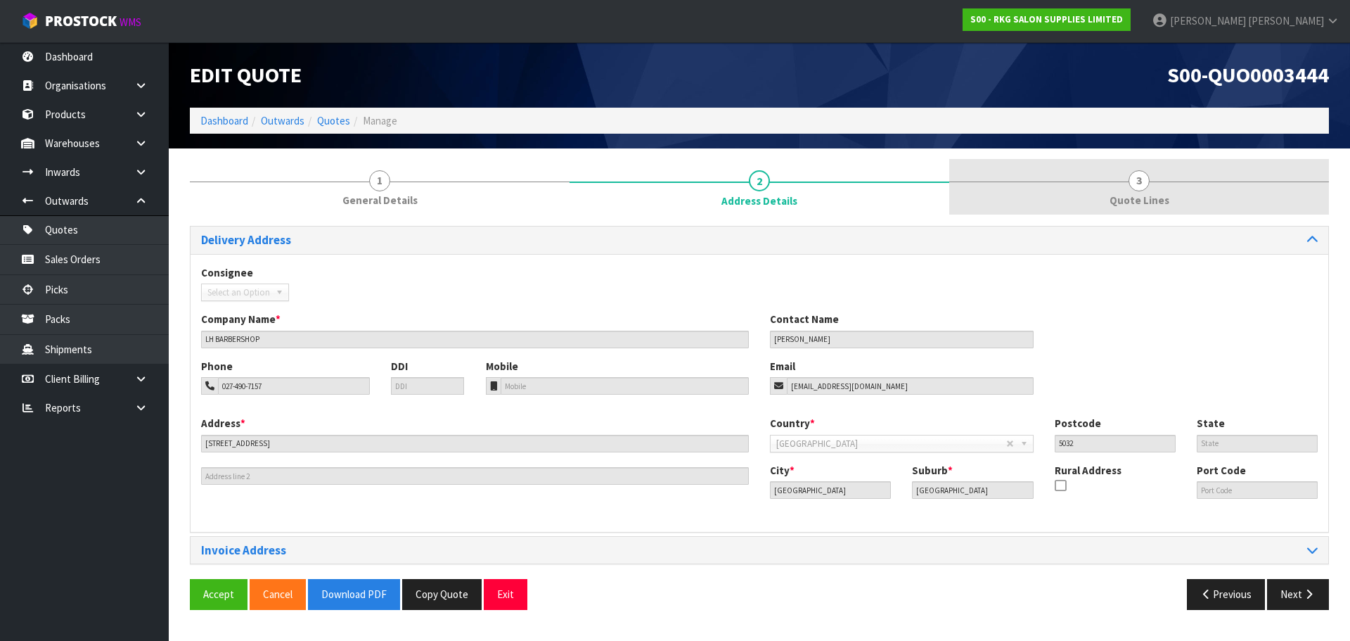
click at [1138, 174] on span "3" at bounding box center [1139, 180] width 21 height 21
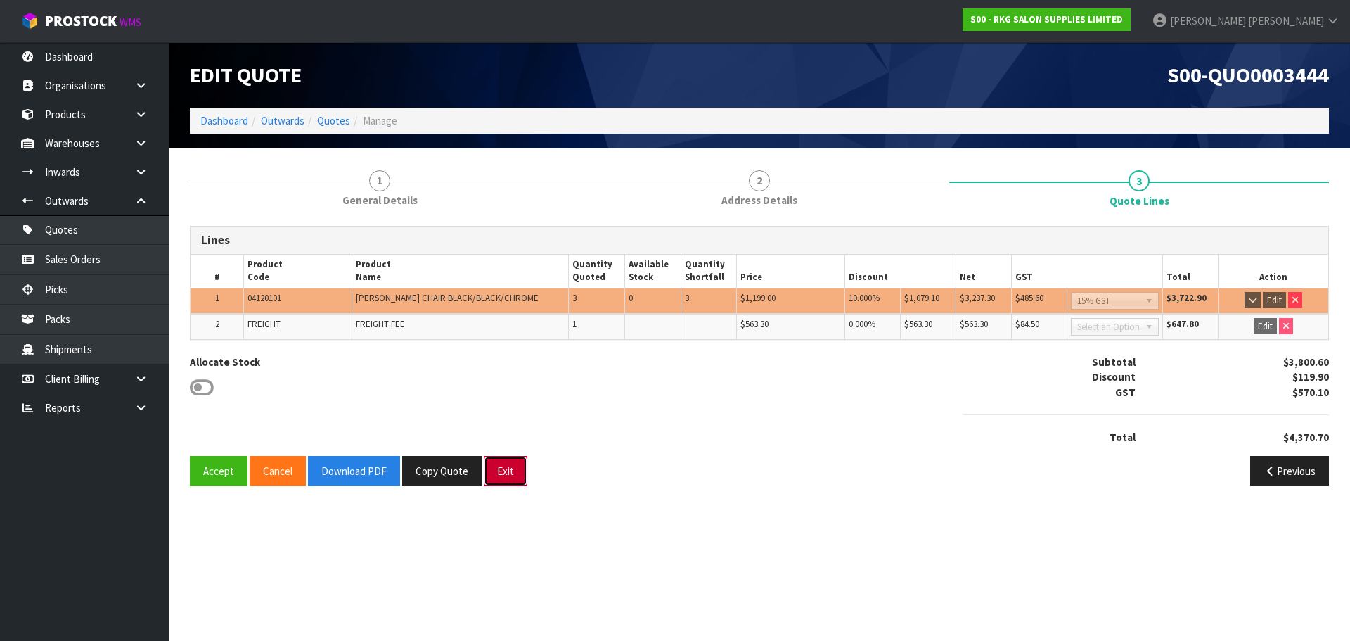
click at [511, 472] on button "Exit" at bounding box center [506, 471] width 44 height 30
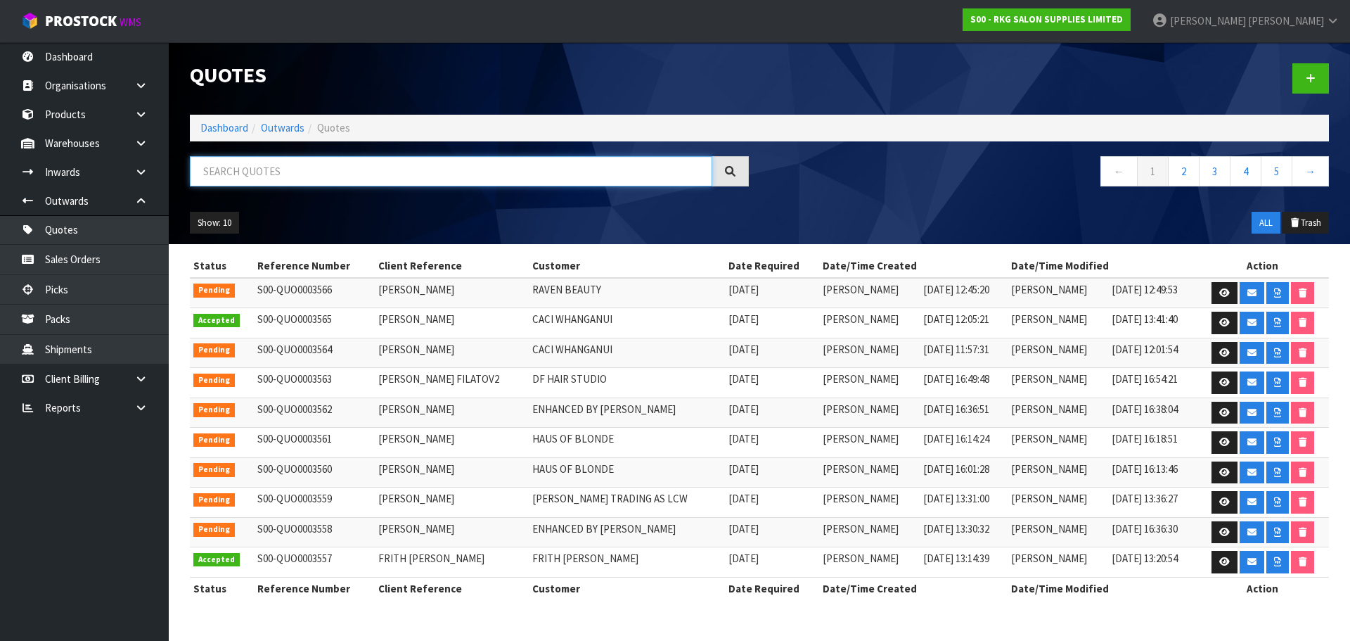
click at [274, 173] on input "text" at bounding box center [451, 171] width 522 height 30
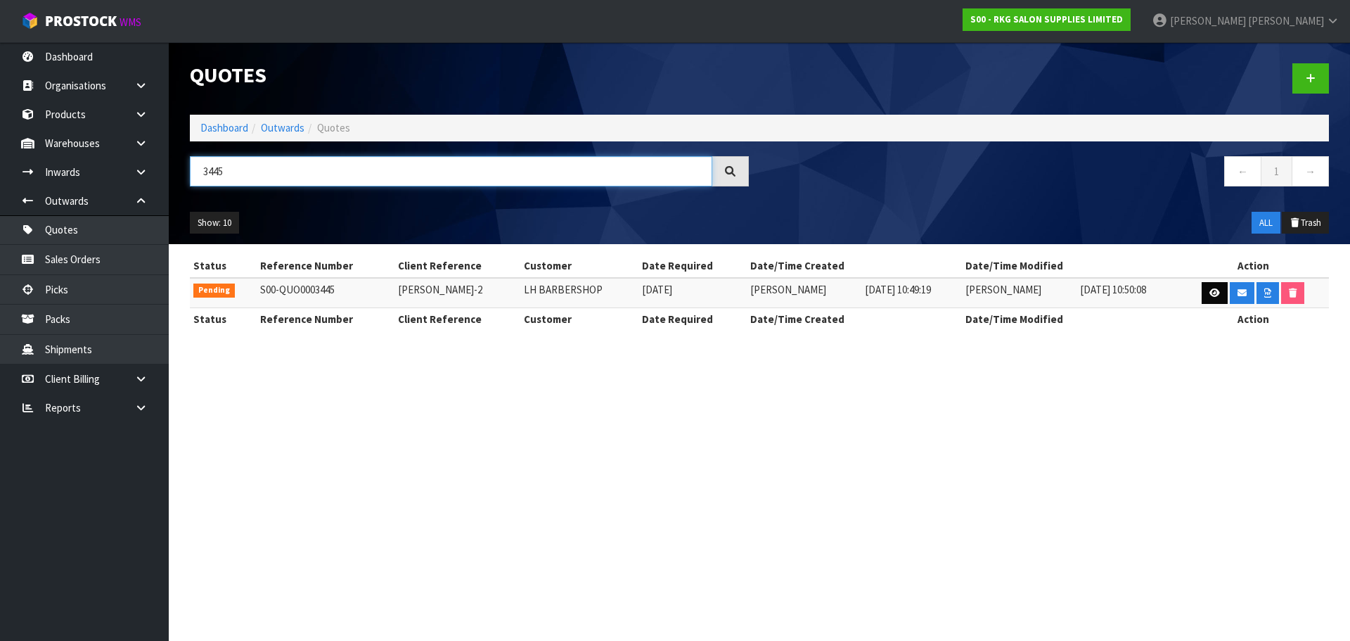
type input "3445"
click at [1211, 293] on icon at bounding box center [1214, 292] width 11 height 9
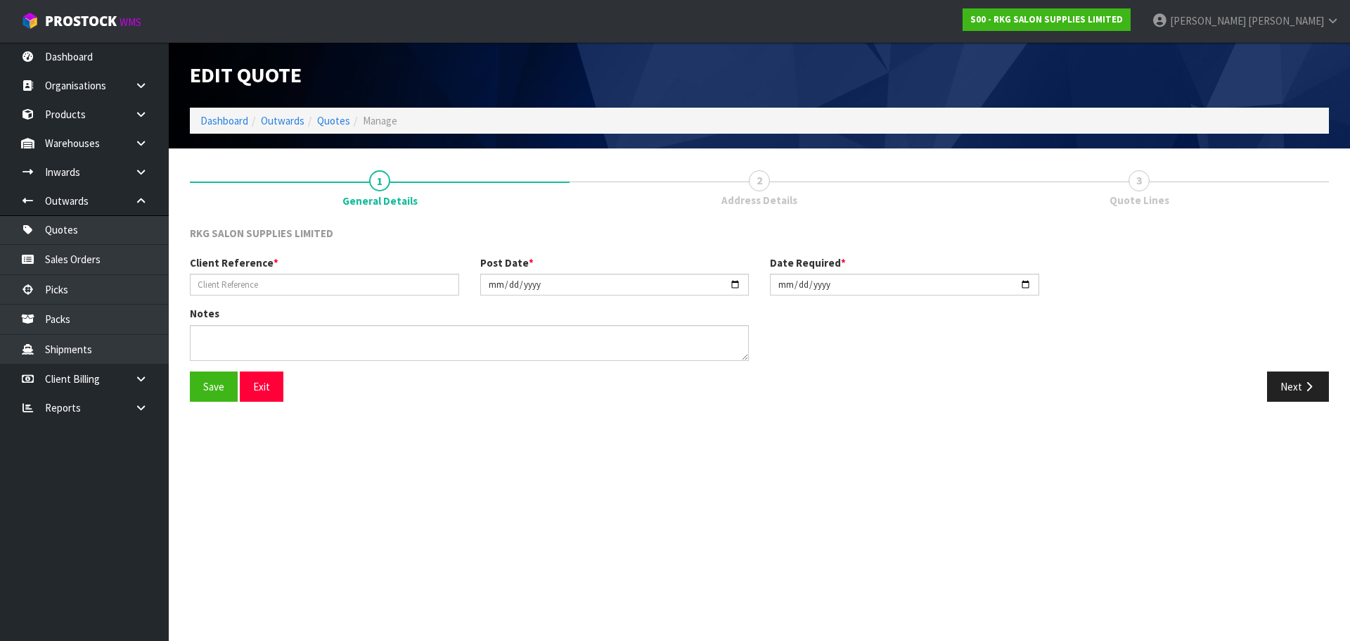
type input "LEANDRO HERRARA-2"
type input "2025-08-04"
type textarea "FURNITURE REMOVER"
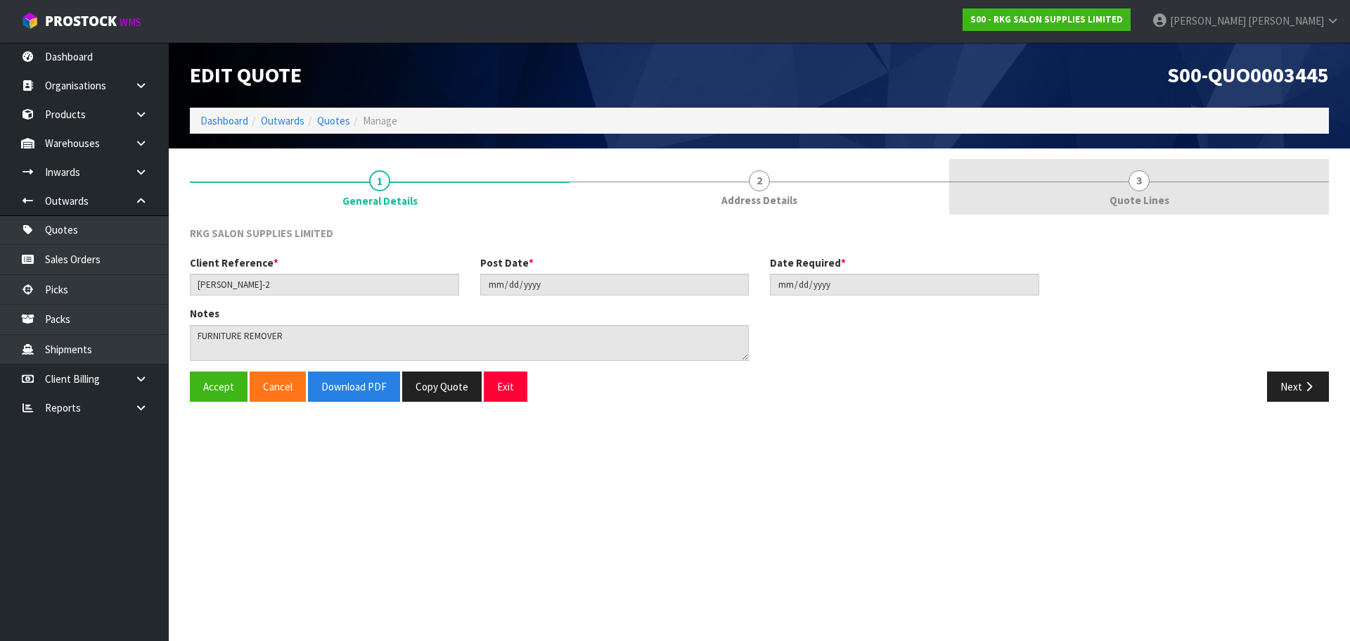
click at [1138, 178] on span "3" at bounding box center [1139, 180] width 21 height 21
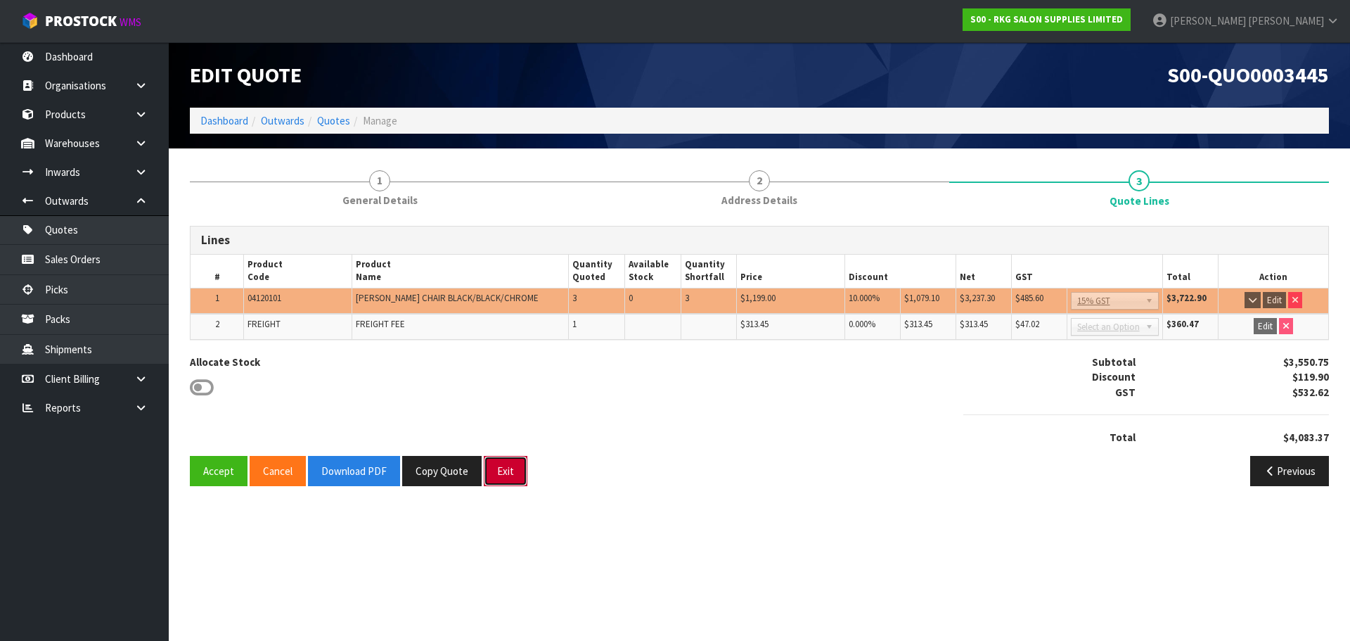
drag, startPoint x: 494, startPoint y: 468, endPoint x: 511, endPoint y: 460, distance: 18.9
click at [494, 469] on button "Exit" at bounding box center [506, 471] width 44 height 30
